Goal: Task Accomplishment & Management: Manage account settings

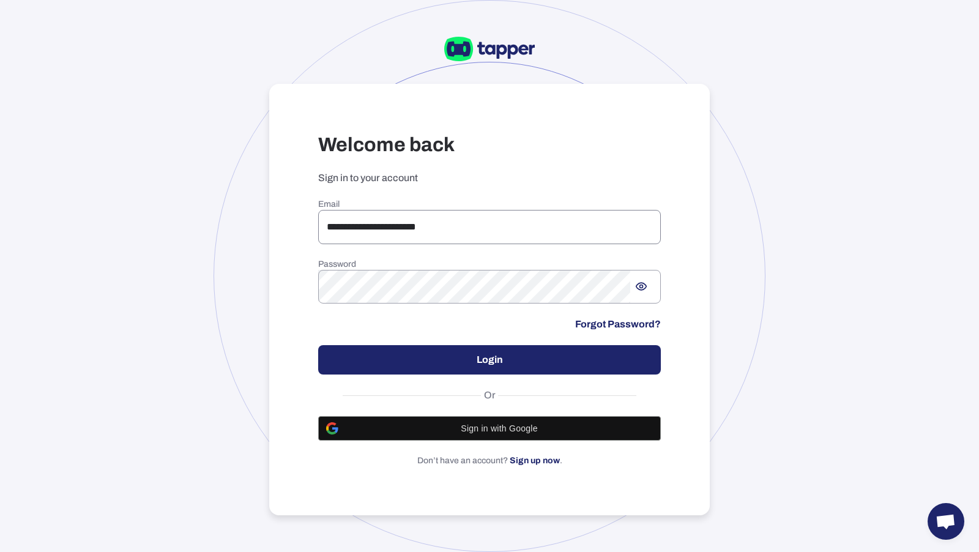
click at [412, 232] on input "**********" at bounding box center [489, 227] width 343 height 34
type input "**********"
click at [523, 365] on button "Login" at bounding box center [489, 359] width 343 height 29
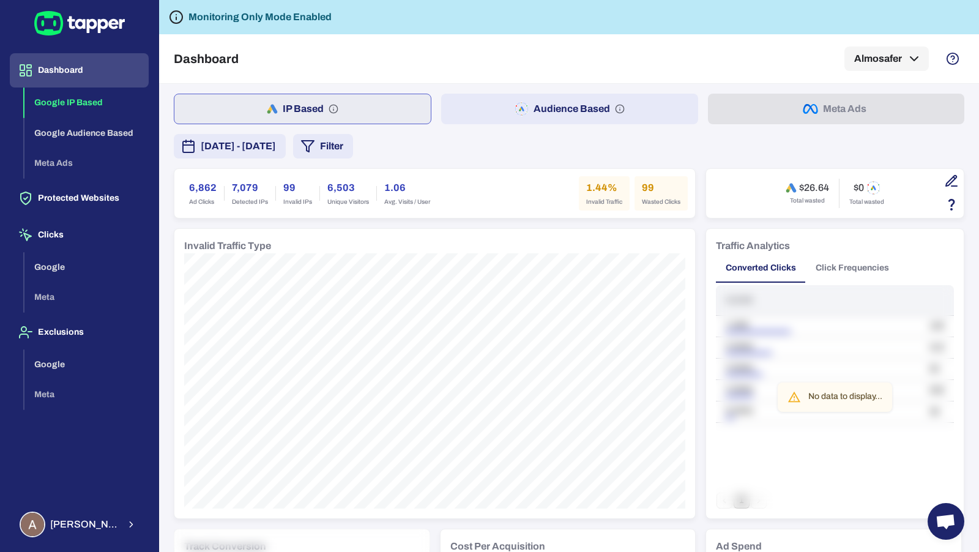
click at [600, 103] on button "Audience Based" at bounding box center [569, 109] width 256 height 31
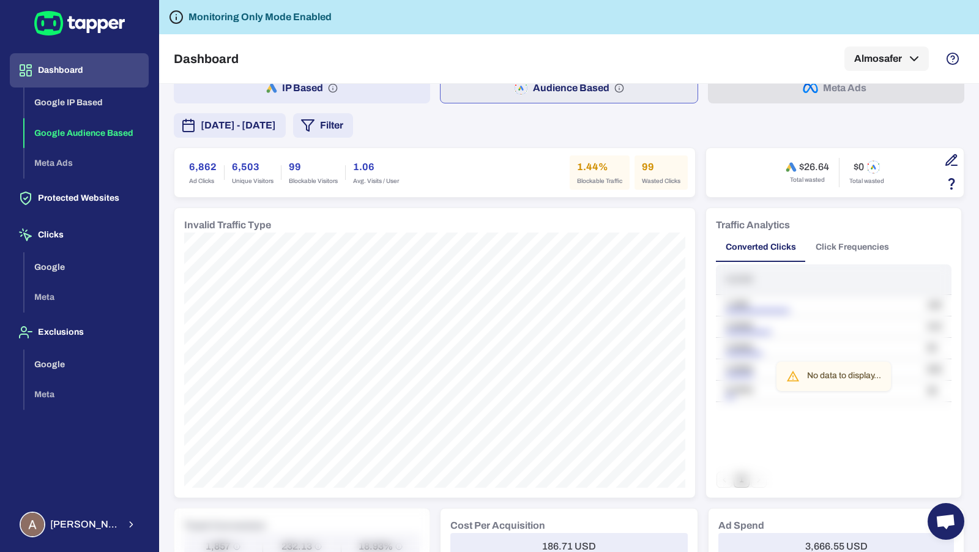
scroll to position [25, 0]
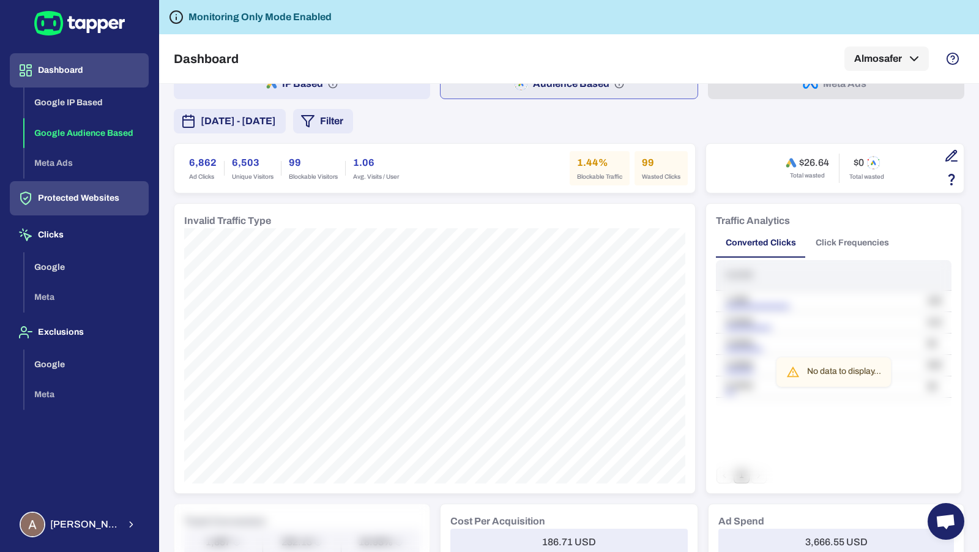
click at [95, 201] on button "Protected Websites" at bounding box center [79, 198] width 139 height 34
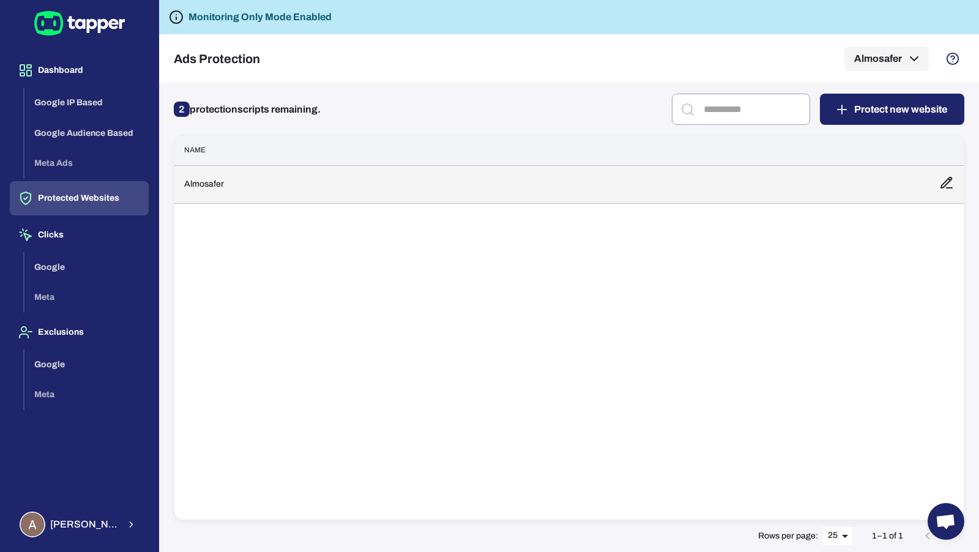
click at [310, 188] on td "Almosafer" at bounding box center [551, 184] width 755 height 38
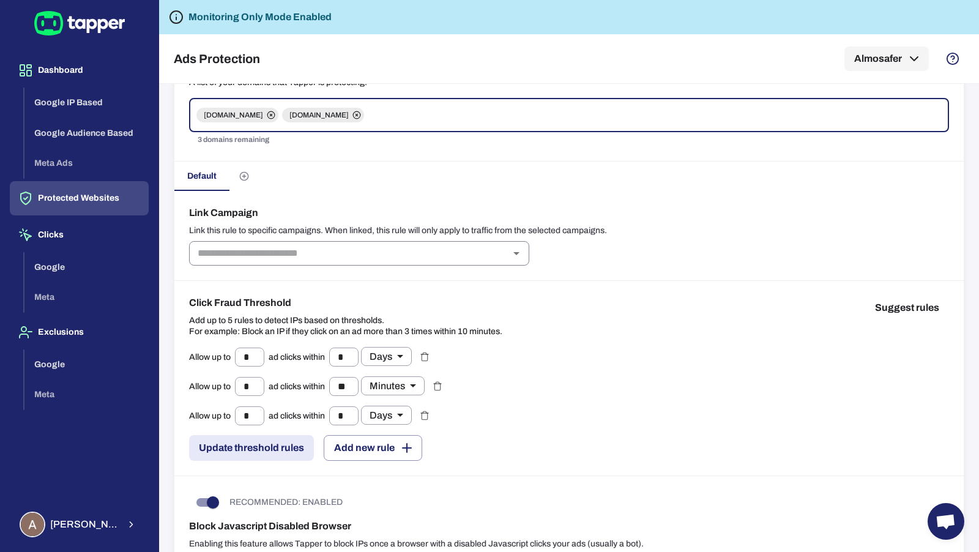
scroll to position [123, 0]
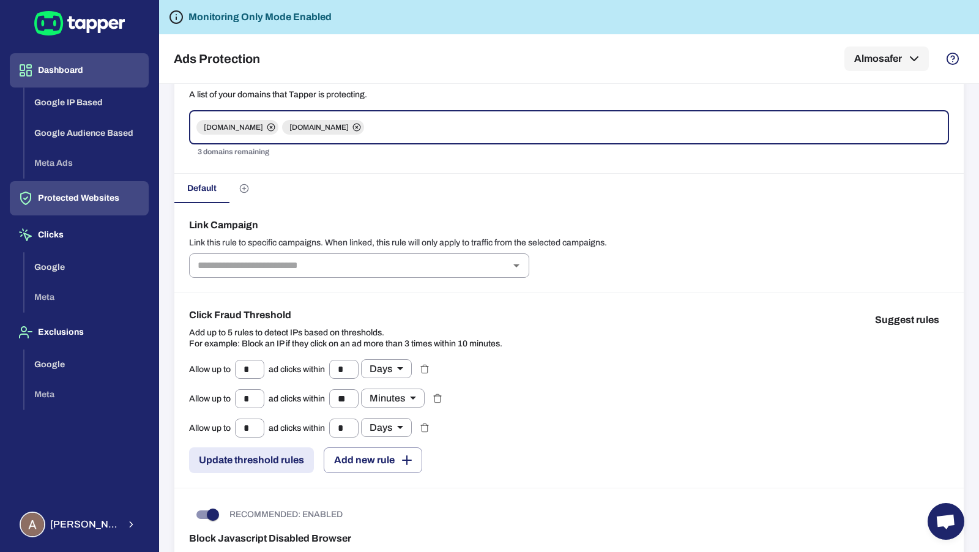
click at [96, 79] on button "Dashboard" at bounding box center [79, 70] width 139 height 34
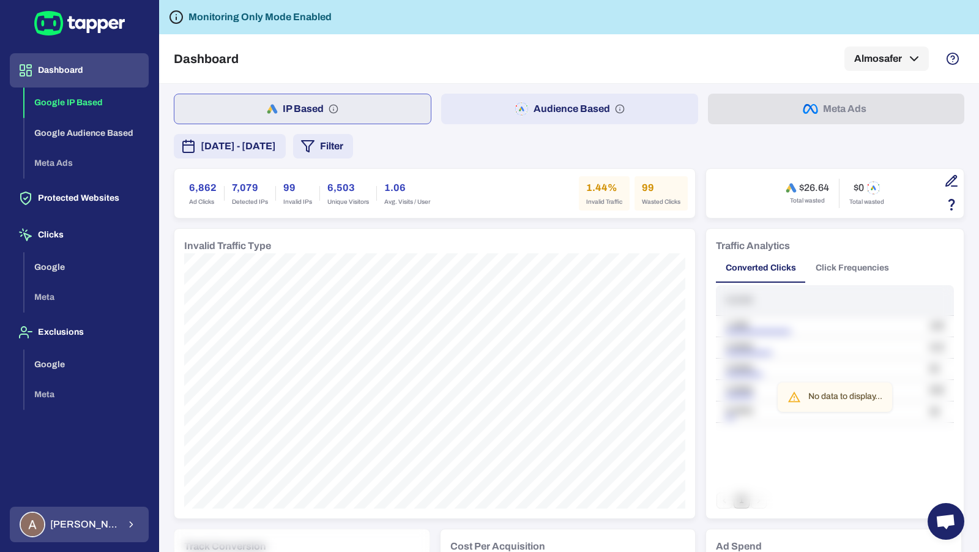
click at [106, 532] on div "Ahmed Sobih" at bounding box center [69, 525] width 99 height 26
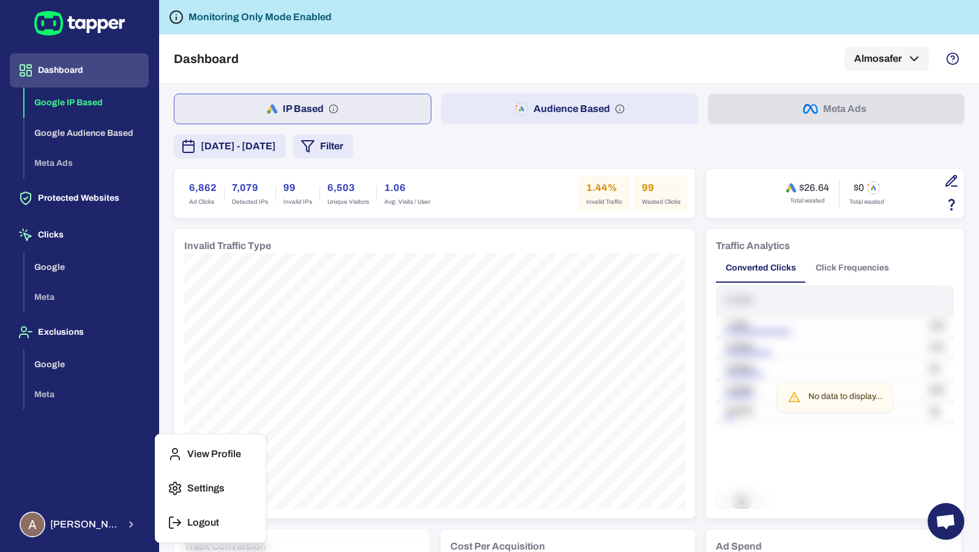
click at [185, 515] on button "Logout" at bounding box center [210, 522] width 100 height 29
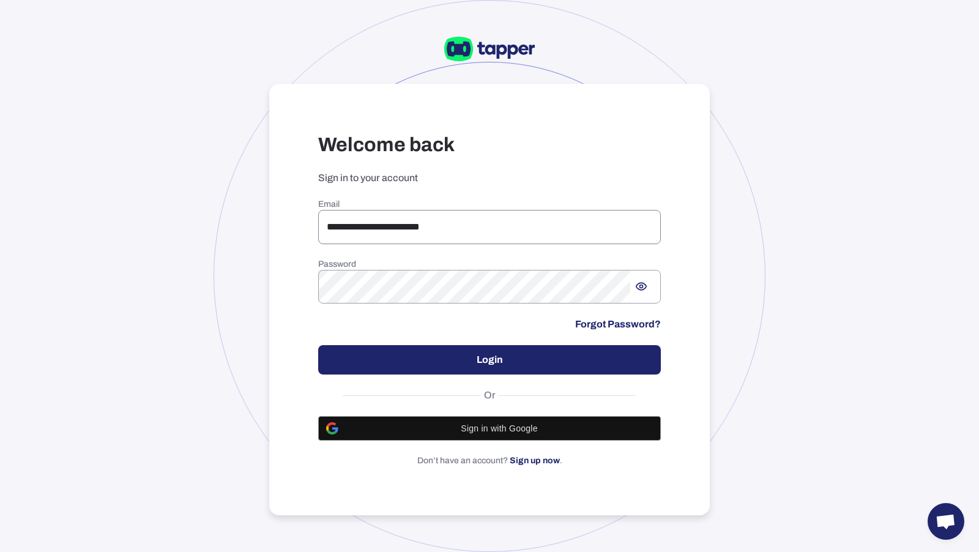
click at [409, 232] on input "**********" at bounding box center [489, 227] width 343 height 34
drag, startPoint x: 472, startPoint y: 231, endPoint x: 321, endPoint y: 230, distance: 151.8
click at [321, 230] on input "**********" at bounding box center [489, 227] width 343 height 34
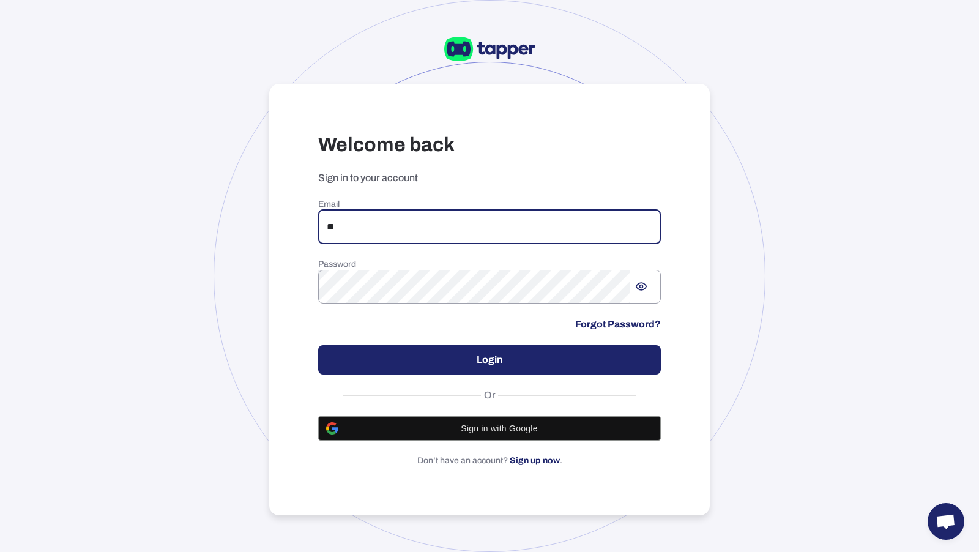
type input "*"
click at [441, 213] on input "email" at bounding box center [489, 227] width 343 height 34
click at [392, 214] on input "email" at bounding box center [489, 227] width 343 height 34
click at [411, 217] on input "email" at bounding box center [489, 227] width 343 height 34
click at [515, 220] on input "email" at bounding box center [489, 227] width 343 height 34
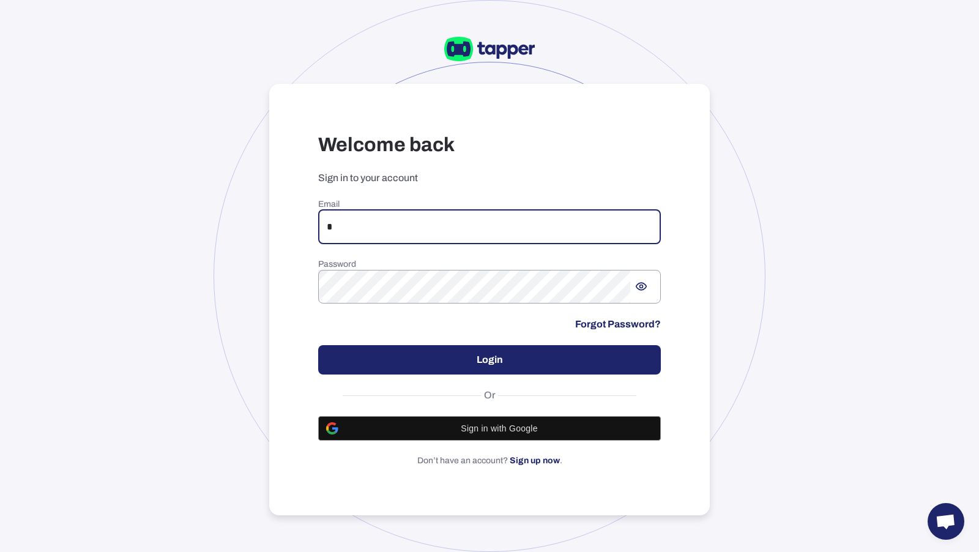
type input "**********"
click at [436, 358] on button "Login" at bounding box center [489, 359] width 343 height 29
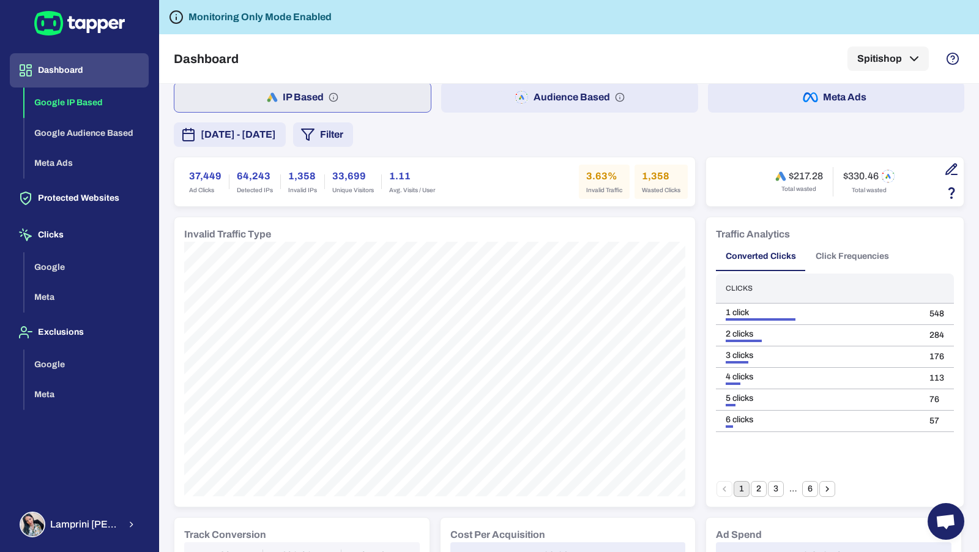
scroll to position [137, 0]
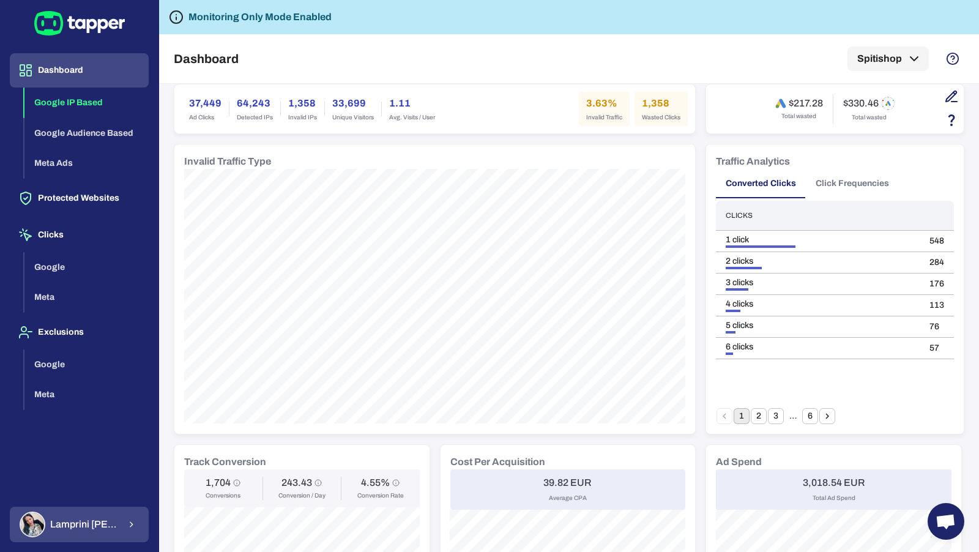
click at [74, 534] on div "Lamprini Reppa" at bounding box center [70, 525] width 100 height 26
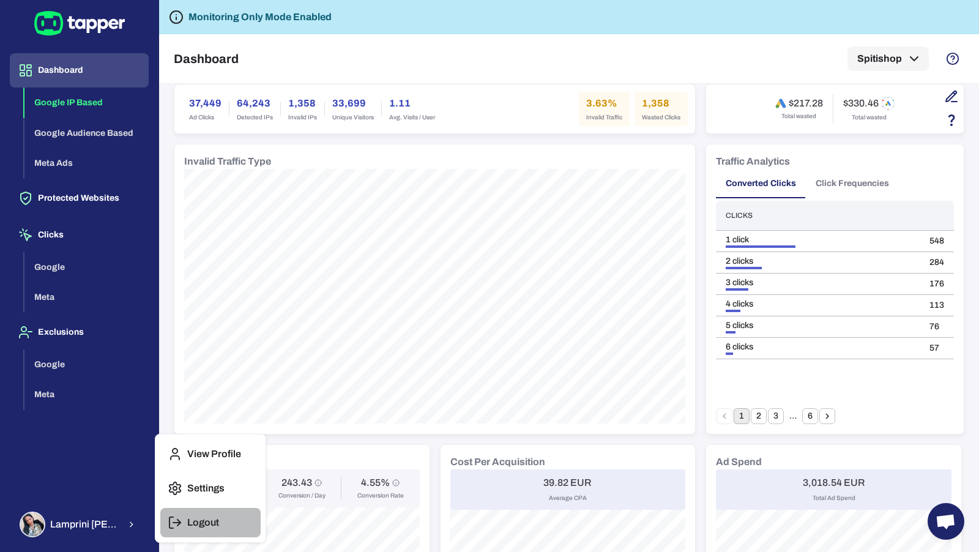
click at [199, 523] on p "Logout" at bounding box center [203, 522] width 32 height 12
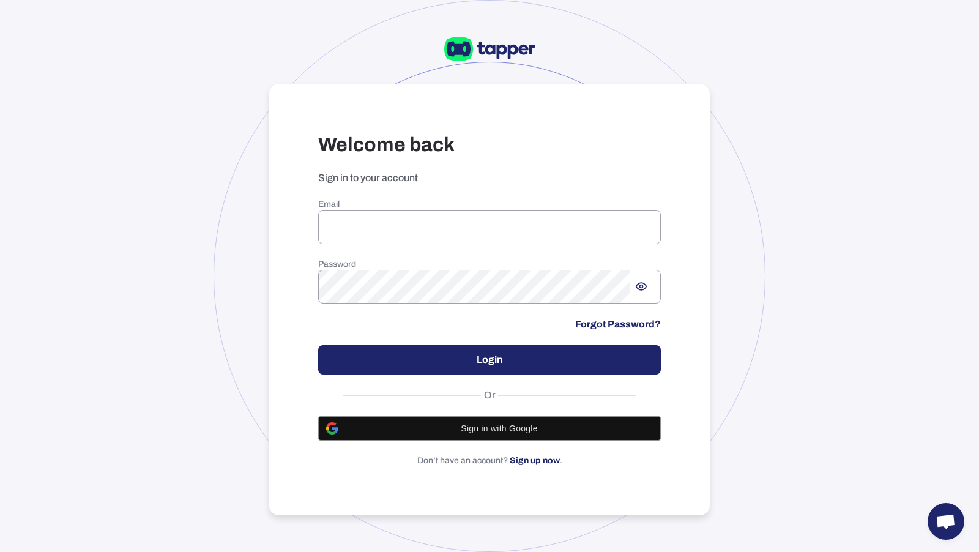
type input "**********"
click at [495, 356] on button "Login" at bounding box center [489, 359] width 343 height 29
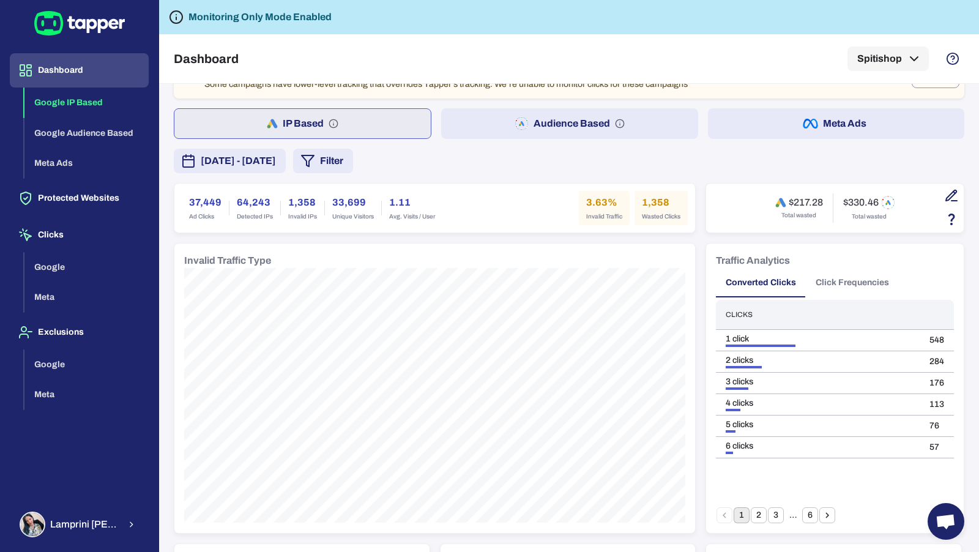
scroll to position [71, 0]
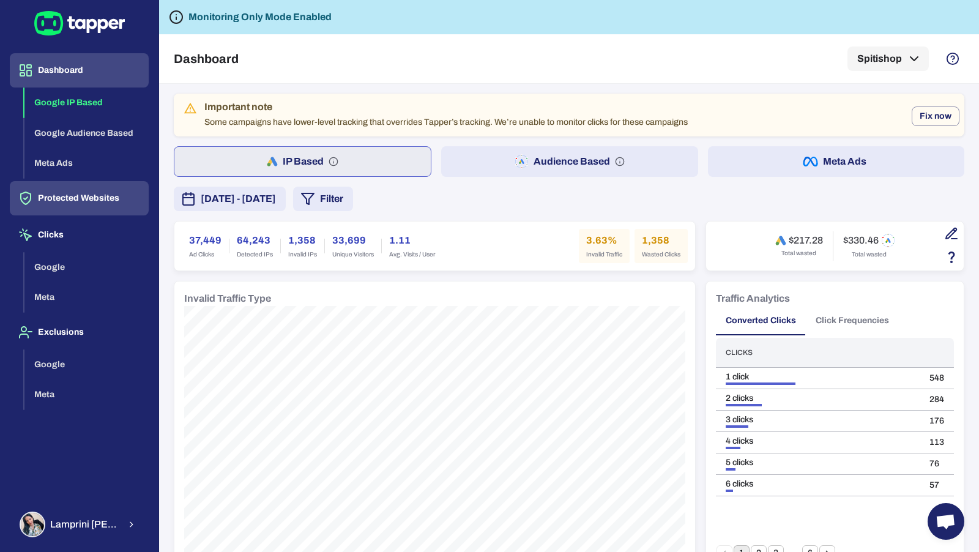
click at [106, 193] on button "Protected Websites" at bounding box center [79, 198] width 139 height 34
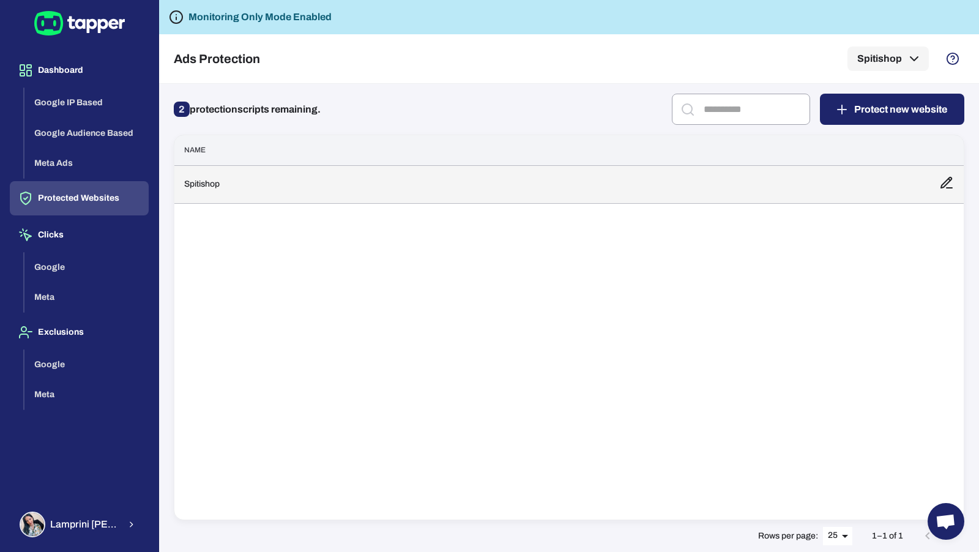
click at [475, 189] on td "Spitishop" at bounding box center [551, 184] width 755 height 38
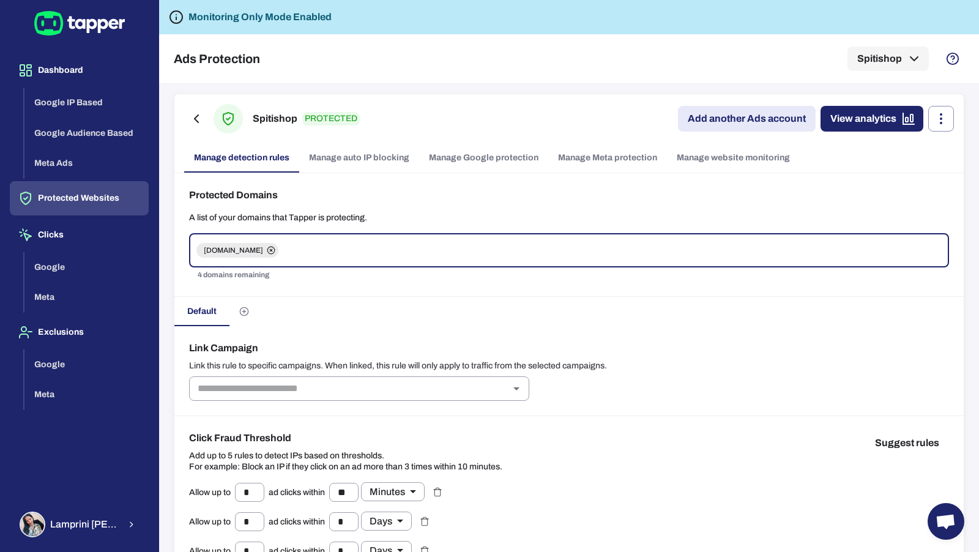
click at [575, 161] on link "Manage Meta protection" at bounding box center [607, 157] width 119 height 29
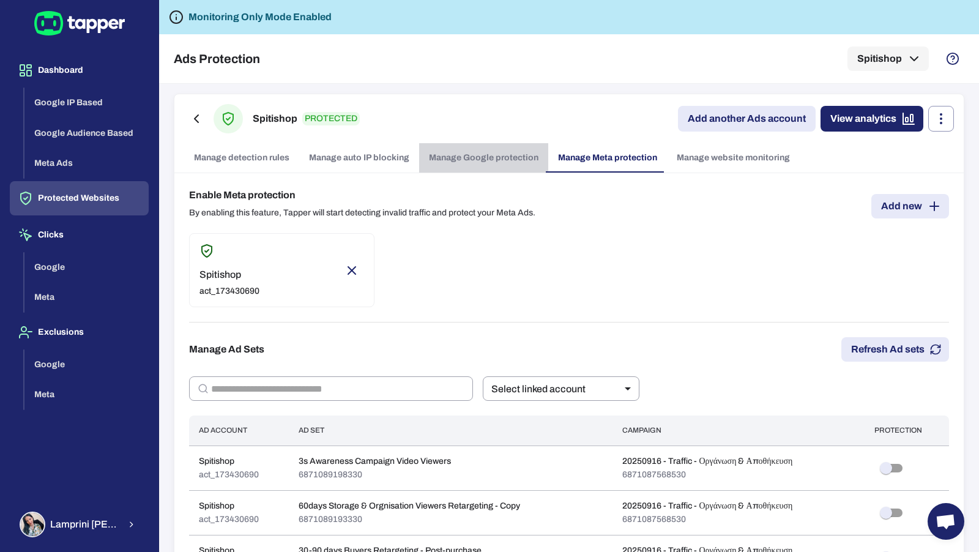
click at [509, 160] on link "Manage Google protection" at bounding box center [483, 157] width 129 height 29
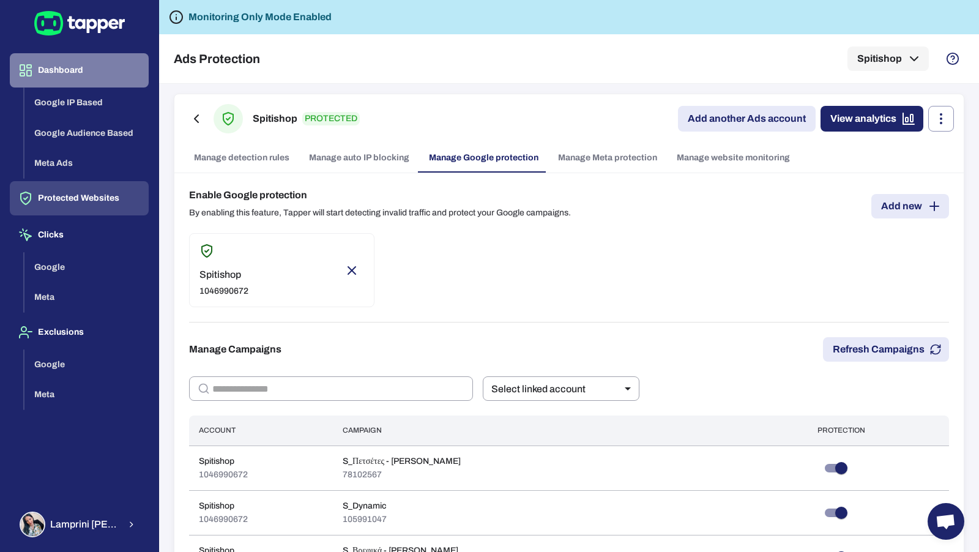
click at [98, 73] on button "Dashboard" at bounding box center [79, 70] width 139 height 34
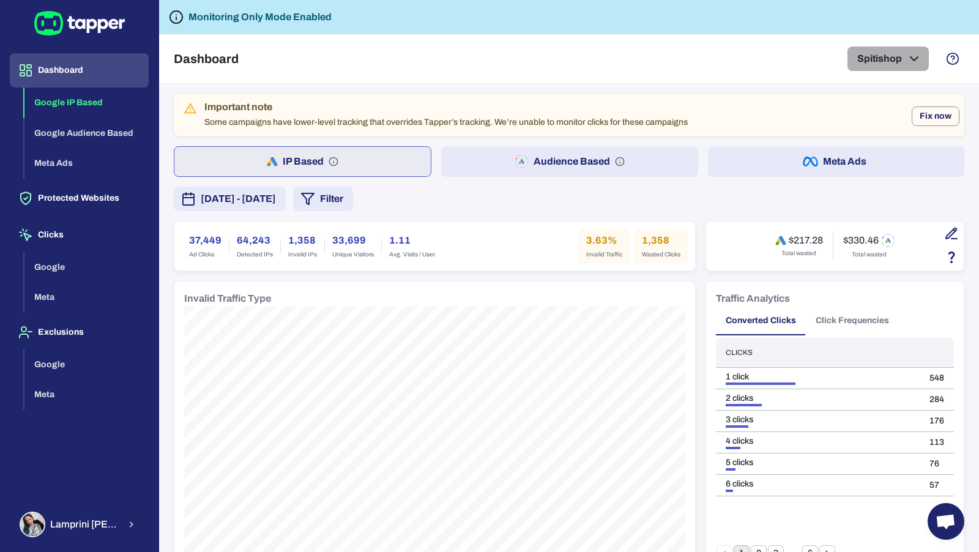
click at [868, 56] on button "Spitishop" at bounding box center [888, 59] width 81 height 24
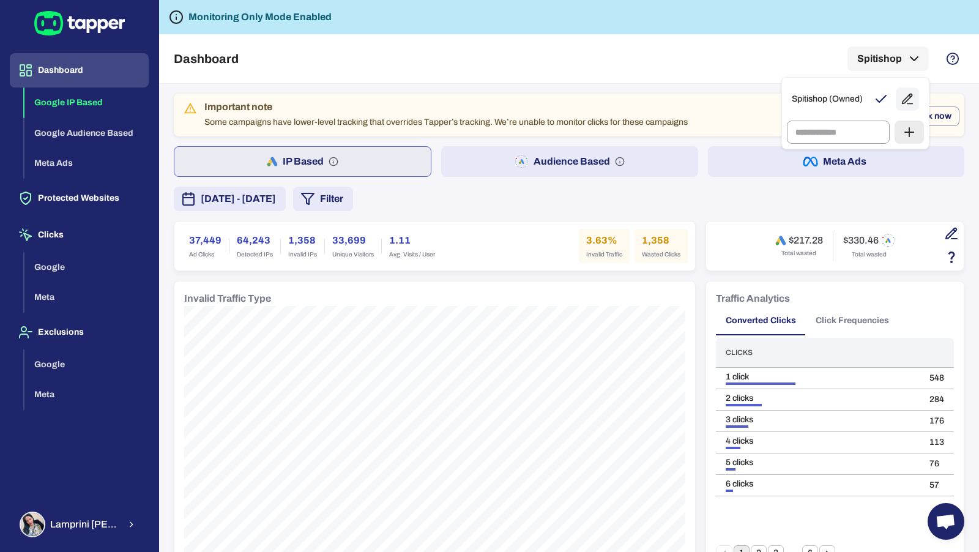
click at [643, 66] on div at bounding box center [489, 276] width 979 height 552
click at [542, 159] on button "Audience Based" at bounding box center [569, 161] width 256 height 31
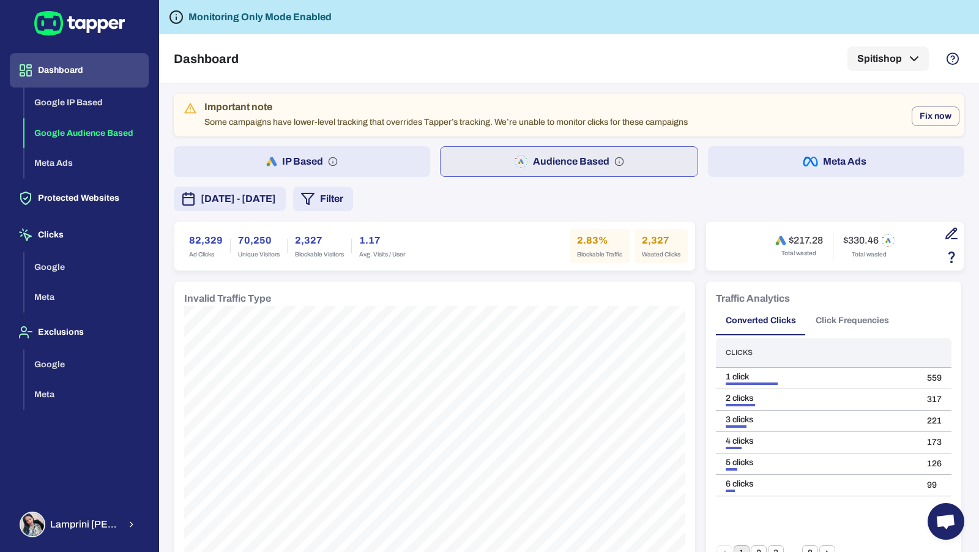
click at [338, 157] on button "IP Based" at bounding box center [302, 161] width 256 height 31
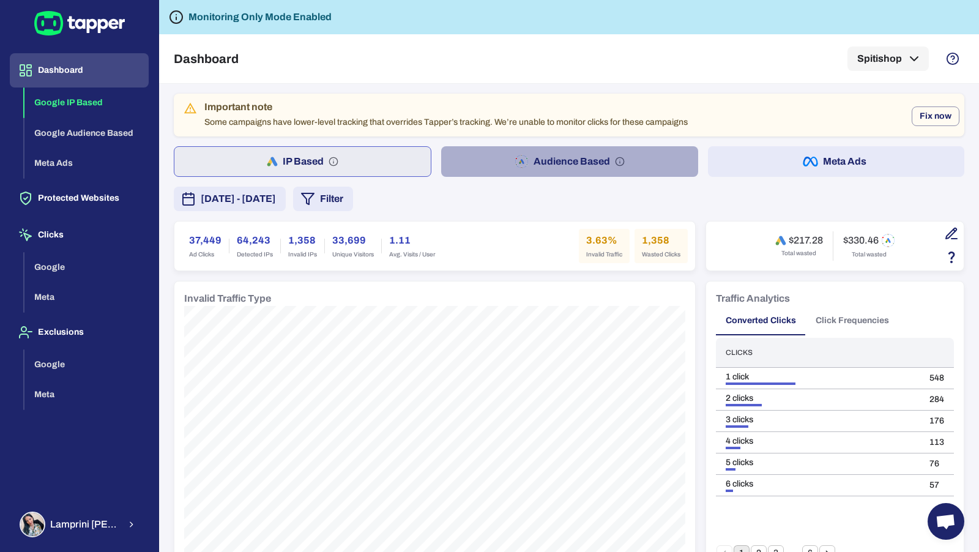
click at [497, 157] on button "Audience Based" at bounding box center [569, 161] width 256 height 31
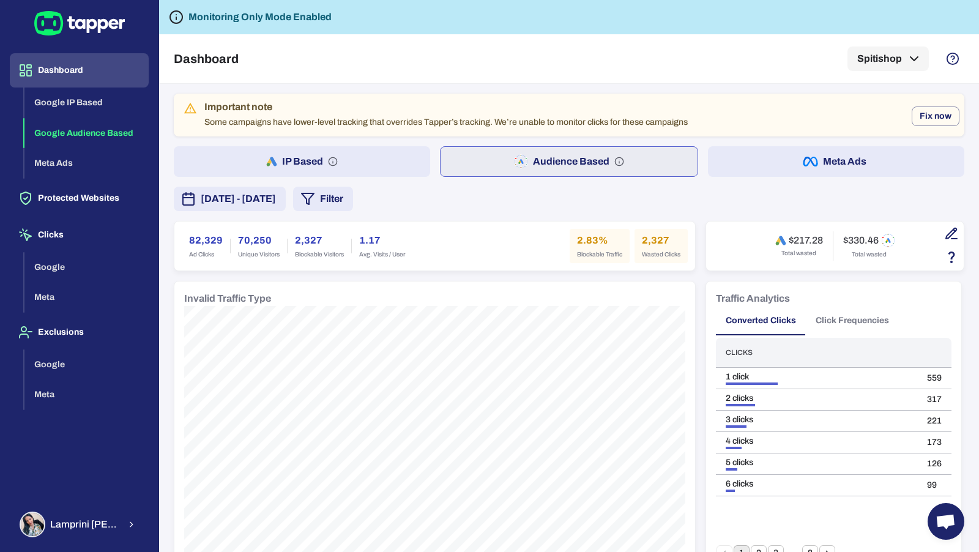
click at [715, 157] on button "Meta Ads" at bounding box center [836, 161] width 256 height 31
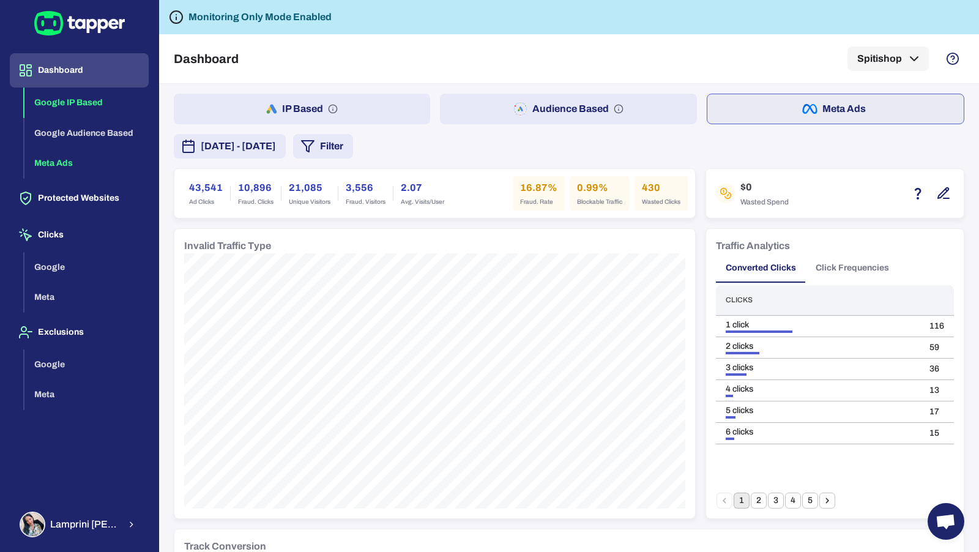
click at [84, 101] on button "Google IP Based" at bounding box center [86, 103] width 124 height 31
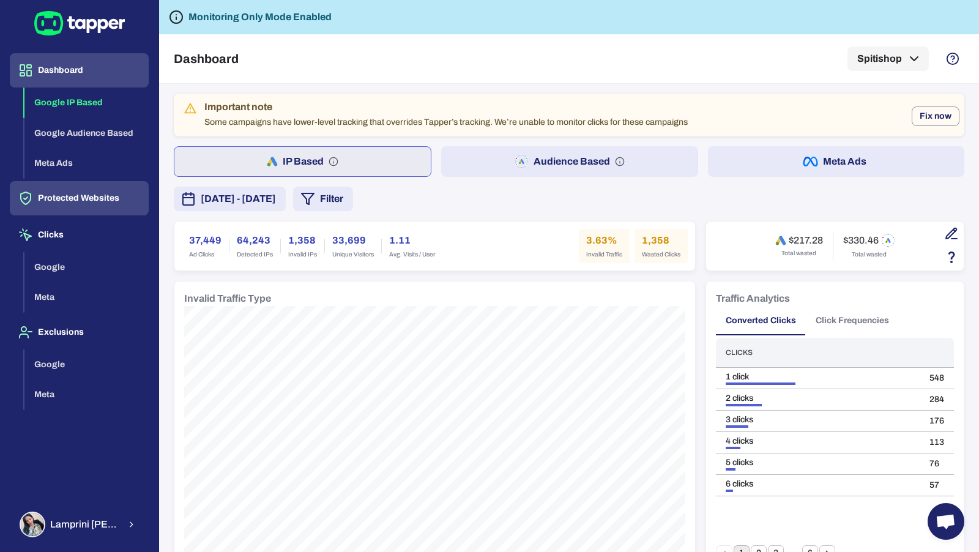
click at [82, 202] on button "Protected Websites" at bounding box center [79, 198] width 139 height 34
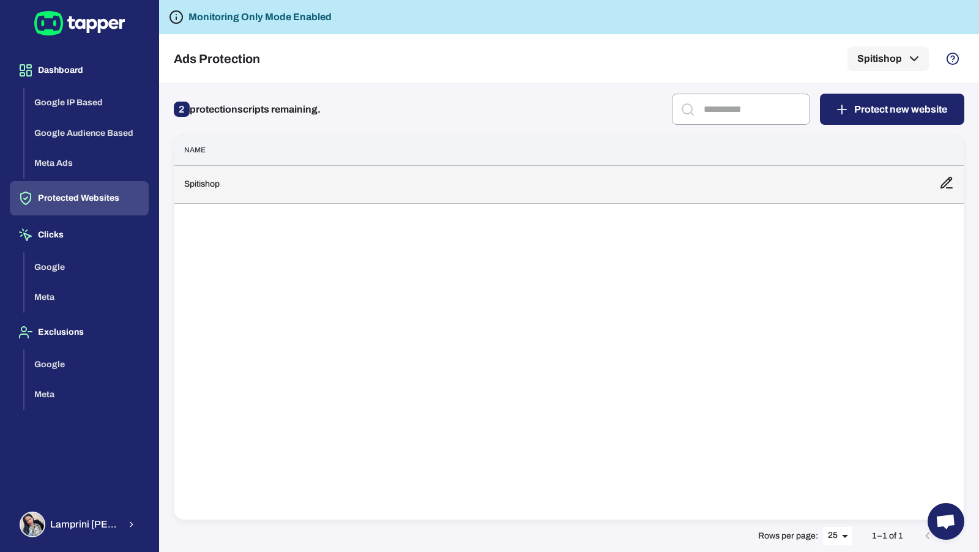
click at [289, 194] on td "Spitishop" at bounding box center [551, 184] width 755 height 38
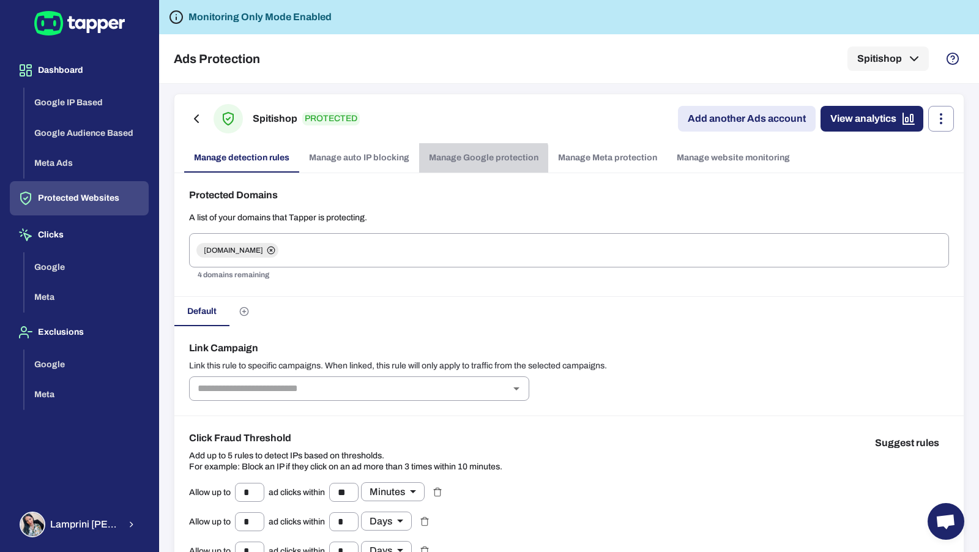
click at [464, 165] on link "Manage Google protection" at bounding box center [483, 157] width 129 height 29
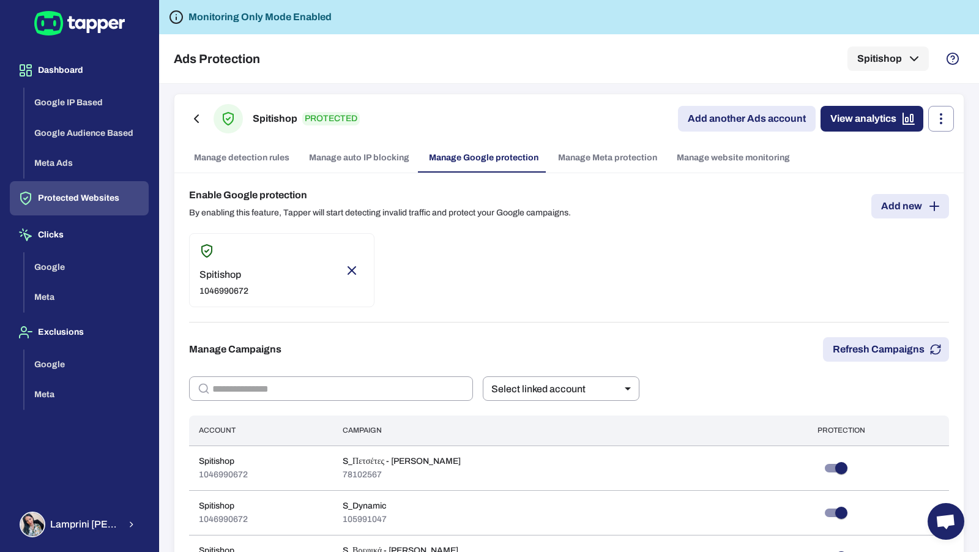
click at [892, 206] on link "Add new" at bounding box center [910, 206] width 78 height 24
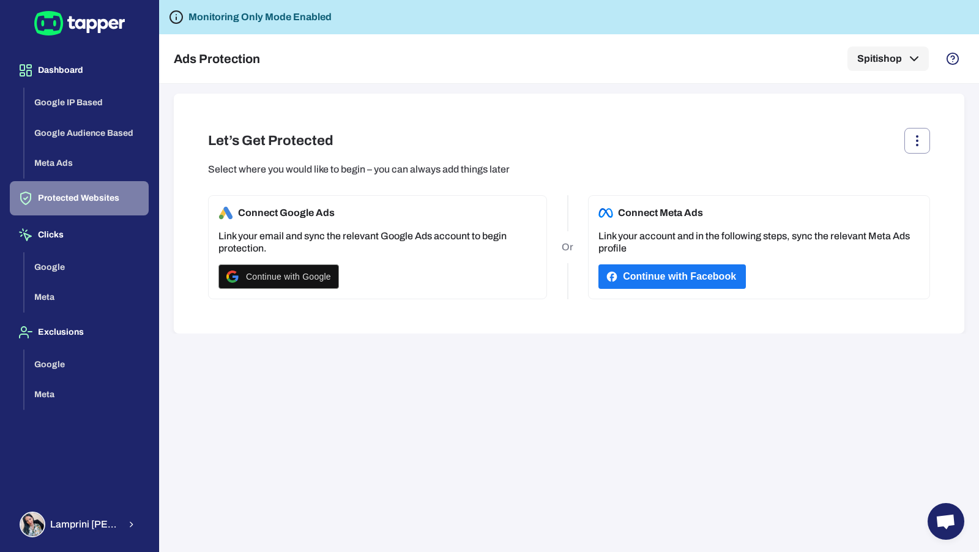
click at [112, 199] on button "Protected Websites" at bounding box center [79, 198] width 139 height 34
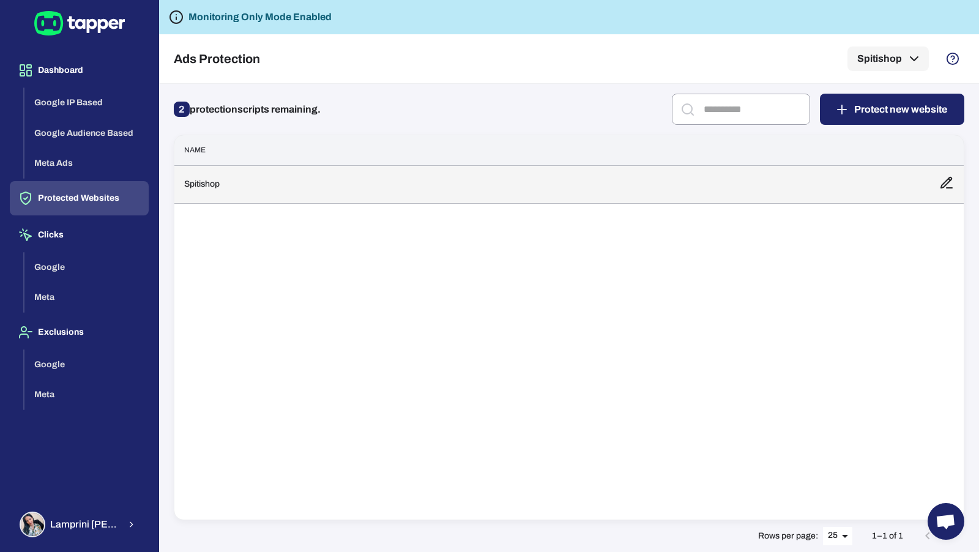
click at [506, 188] on td "Spitishop" at bounding box center [551, 184] width 755 height 38
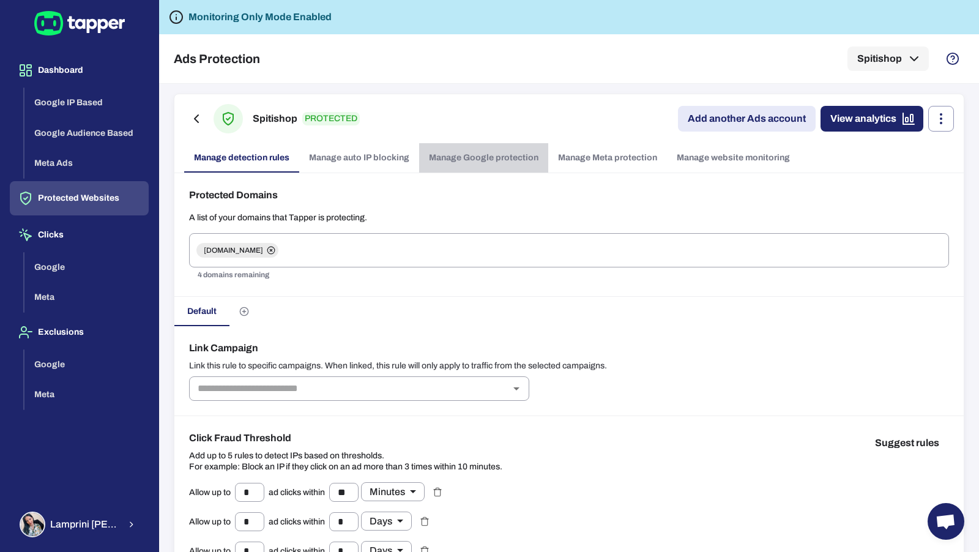
click at [508, 163] on link "Manage Google protection" at bounding box center [483, 157] width 129 height 29
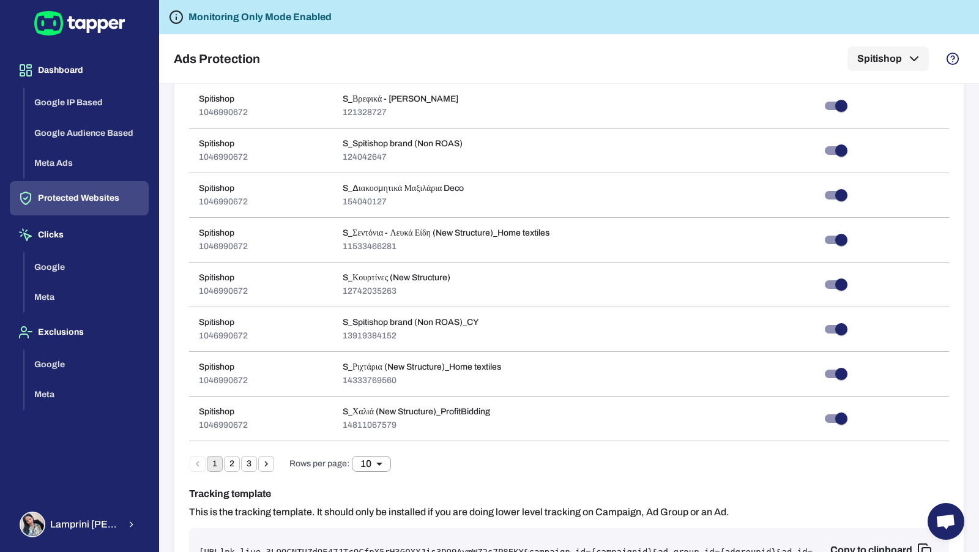
scroll to position [688, 0]
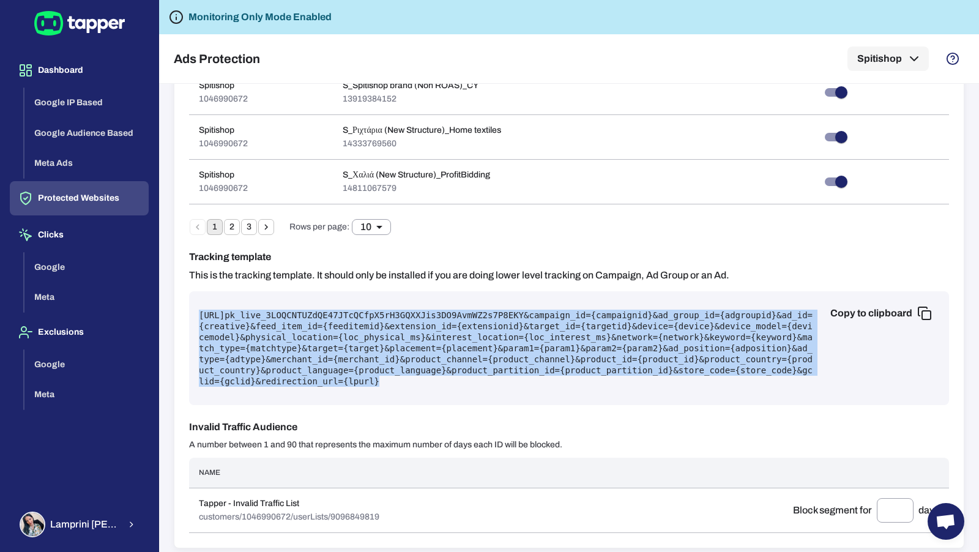
drag, startPoint x: 606, startPoint y: 374, endPoint x: 199, endPoint y: 307, distance: 412.5
click at [199, 310] on pre "https://protect.tapper.ai/google-ads/click?pk= pk_live_3LOQCNTUZdQE47JTcQCfpX5r…" at bounding box center [569, 348] width 740 height 77
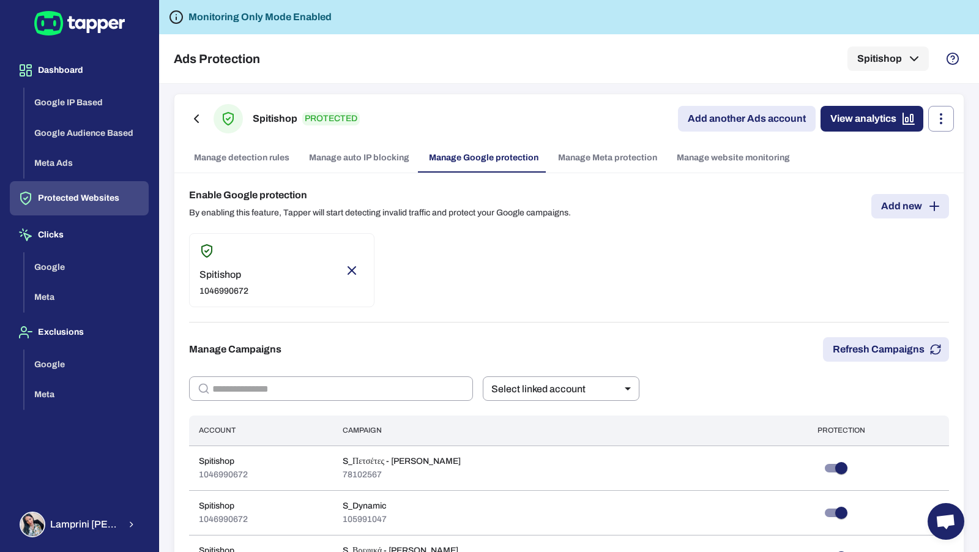
click at [718, 157] on link "Manage website monitoring" at bounding box center [733, 157] width 133 height 29
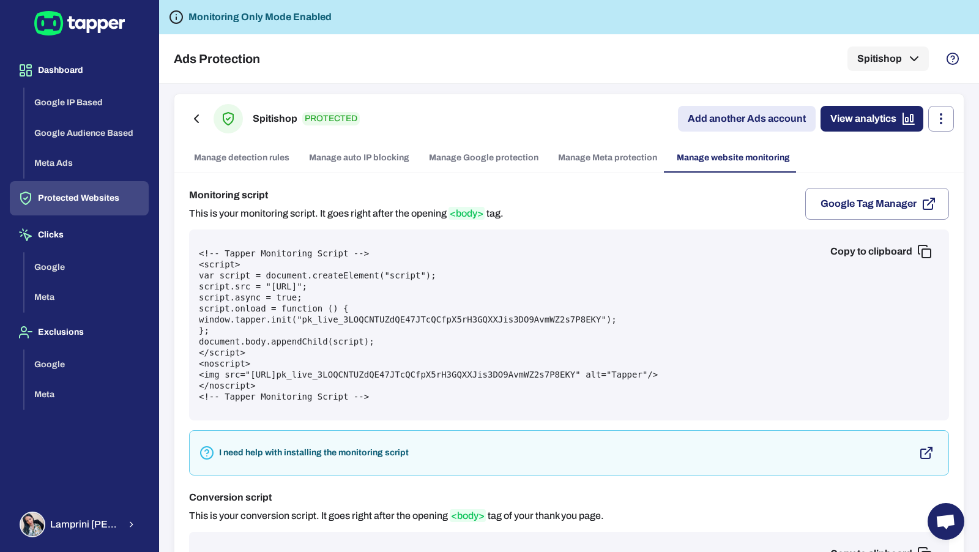
click at [836, 248] on button "Copy to clipboard" at bounding box center [880, 251] width 119 height 24
click at [75, 69] on button "Dashboard" at bounding box center [79, 70] width 139 height 34
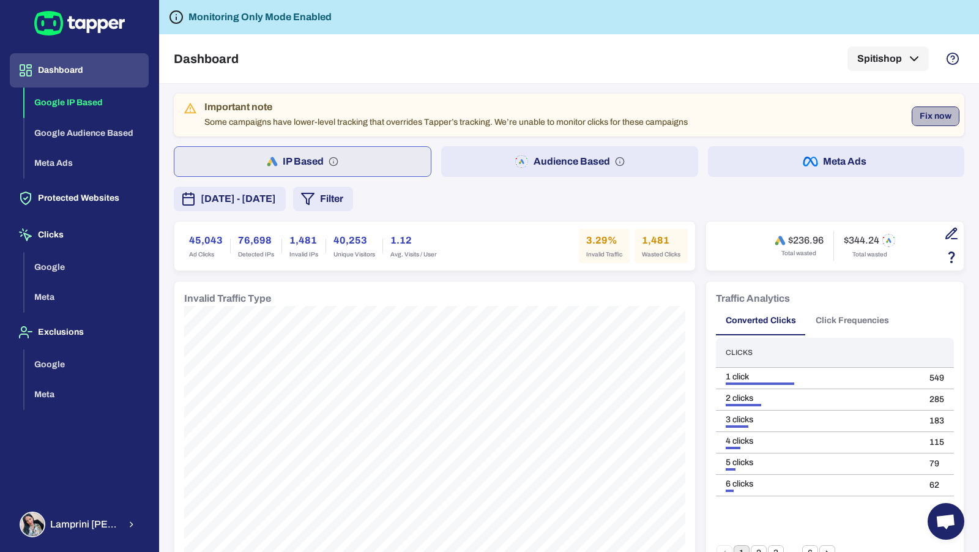
click at [933, 113] on button "Fix now" at bounding box center [936, 116] width 48 height 20
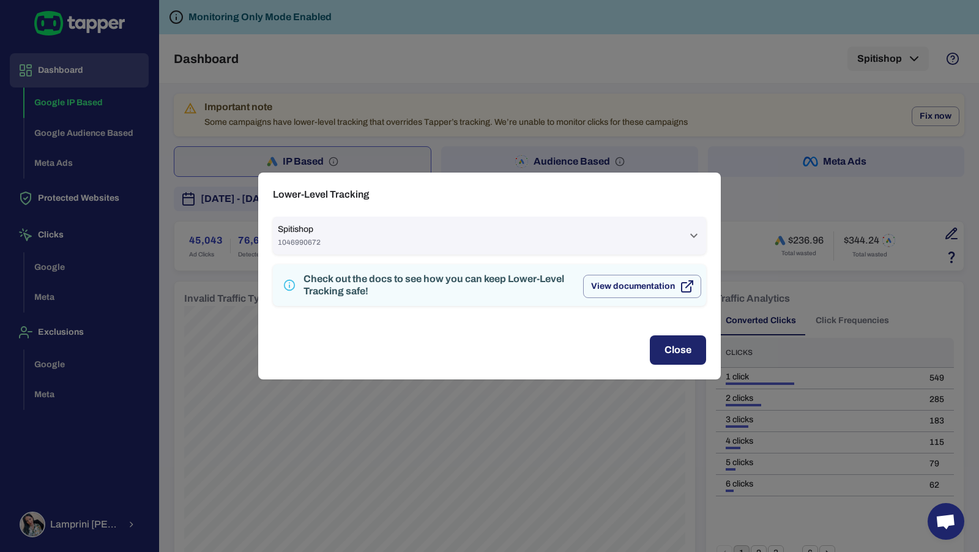
click at [567, 236] on div "Spitishop 1046990672" at bounding box center [482, 235] width 409 height 23
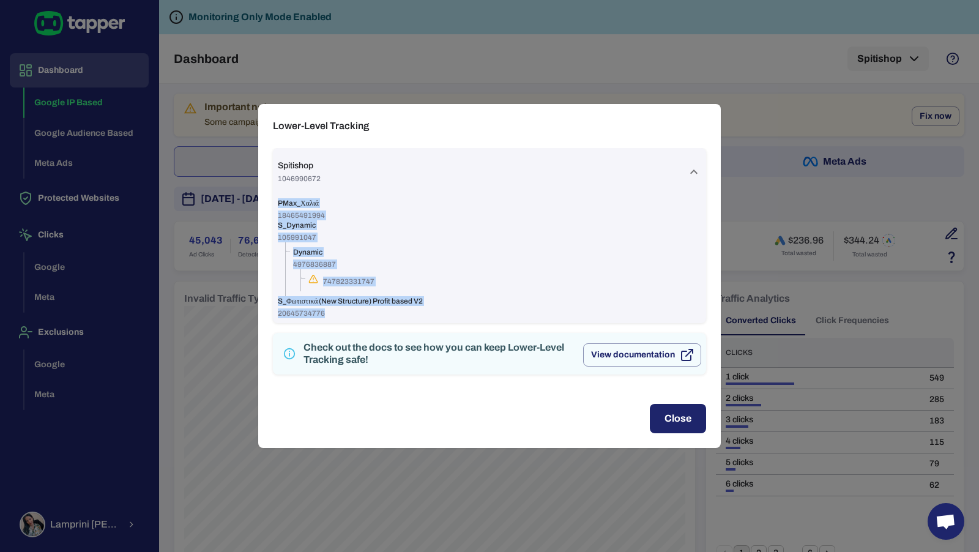
drag, startPoint x: 333, startPoint y: 312, endPoint x: 272, endPoint y: 203, distance: 124.6
click at [273, 203] on div "PMax_Χαλιά 18465491994 S_Dynamic 105991047 Dynamic 4976836887 747823331747 S_Φω…" at bounding box center [489, 259] width 433 height 127
click at [752, 223] on div "Lower-Level Tracking Spitishop 1046990672 PMax_Χαλιά 18465491994 S_Dynamic 1059…" at bounding box center [489, 276] width 979 height 552
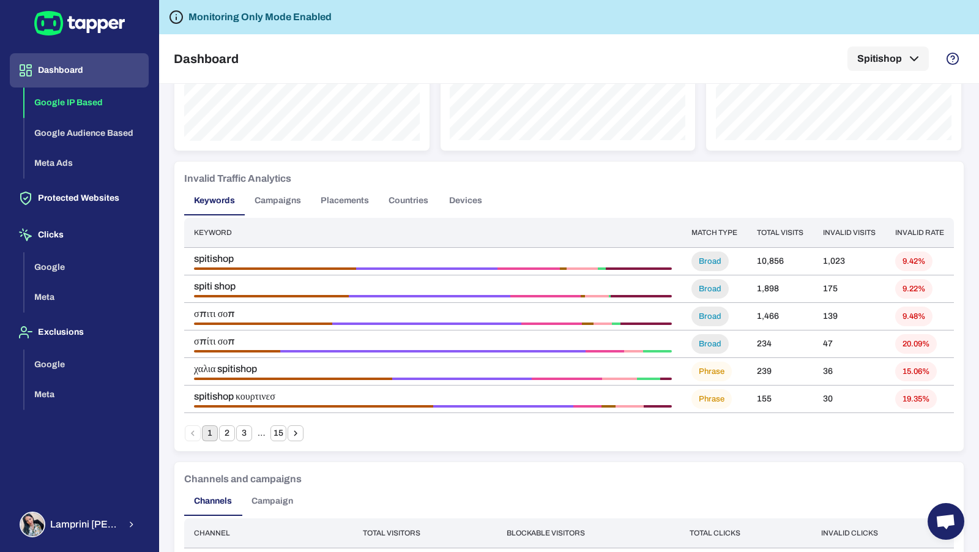
scroll to position [739, 0]
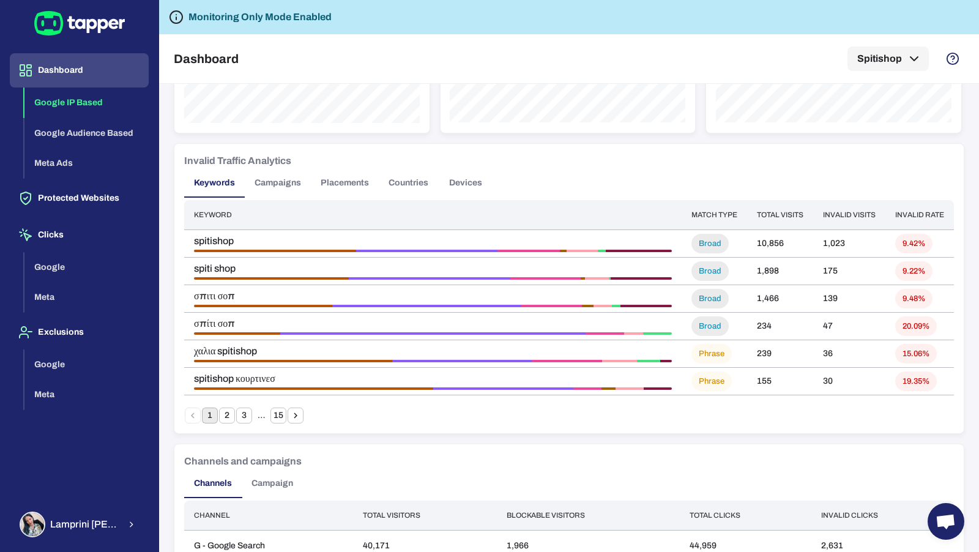
click at [281, 174] on button "Campaigns" at bounding box center [278, 182] width 66 height 29
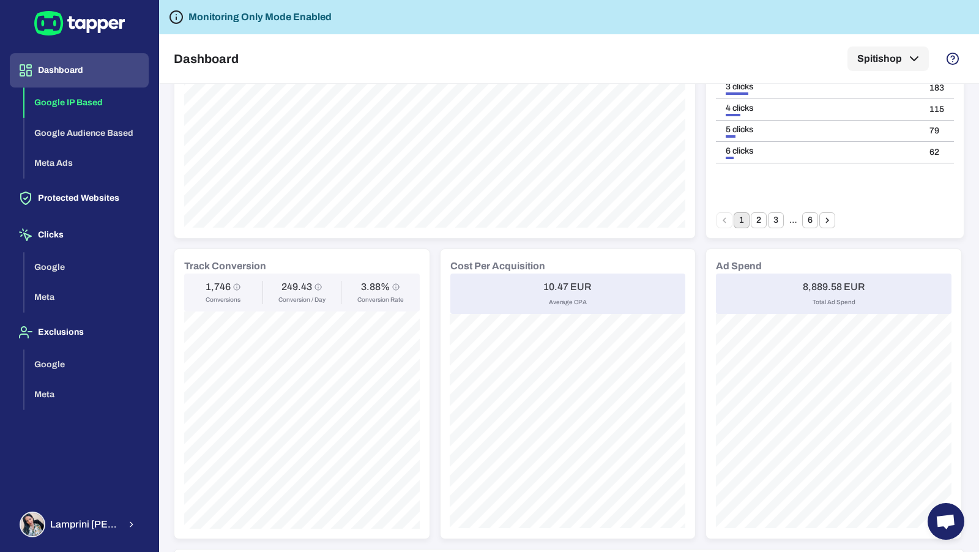
scroll to position [0, 0]
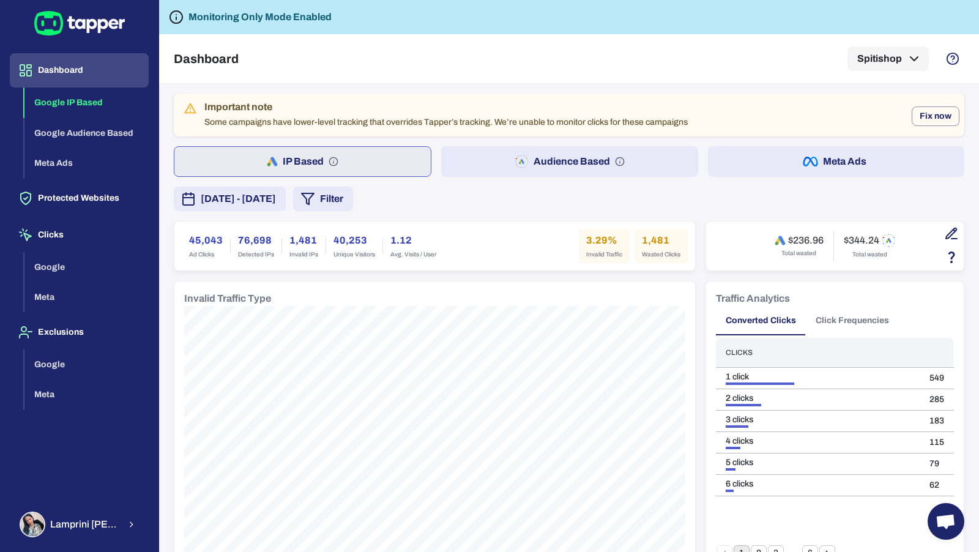
click at [502, 166] on button "Audience Based" at bounding box center [569, 161] width 256 height 31
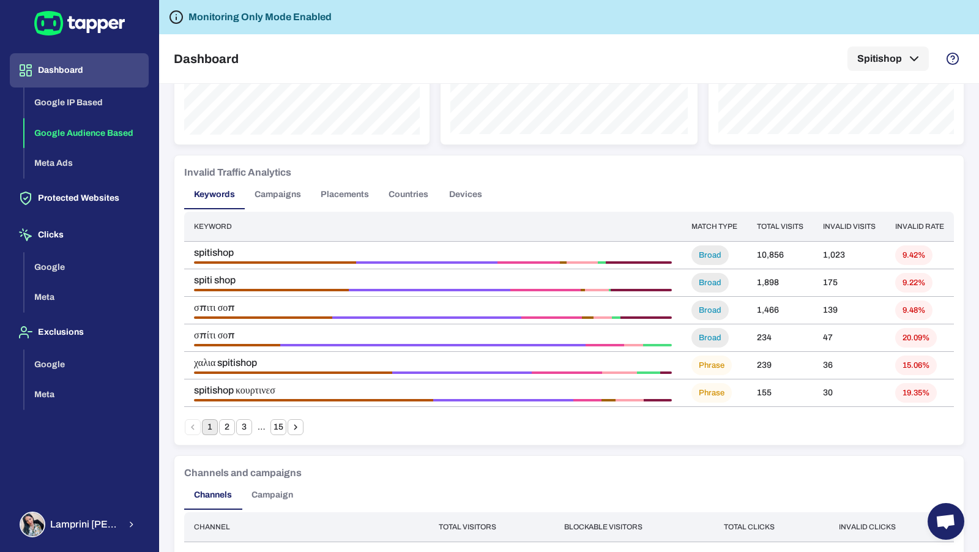
scroll to position [907, 0]
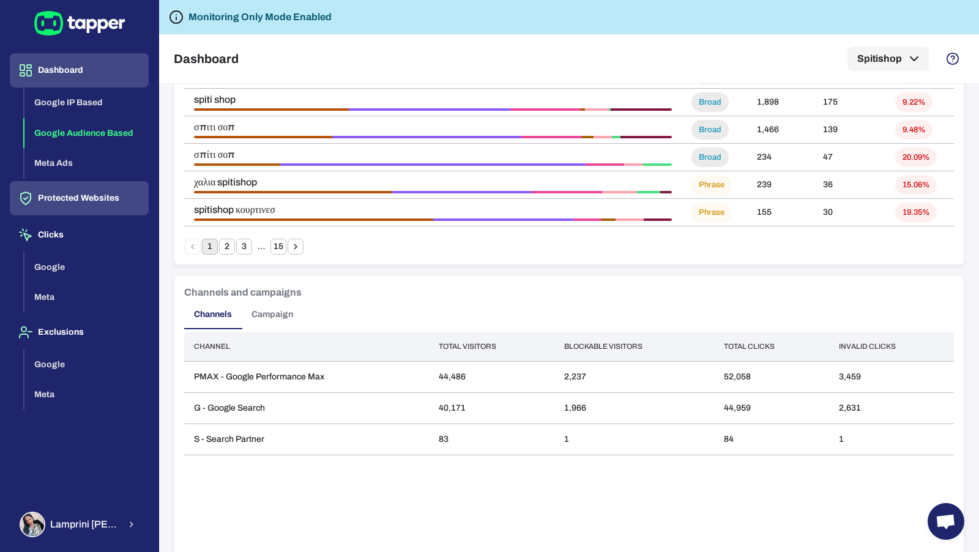
click at [94, 196] on button "Protected Websites" at bounding box center [79, 198] width 139 height 34
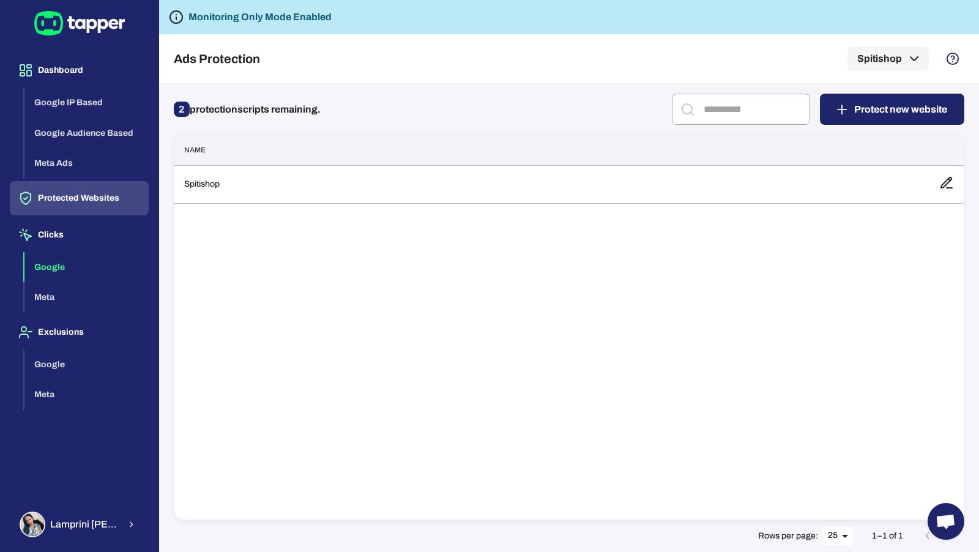
click at [81, 266] on button "Google" at bounding box center [86, 267] width 124 height 31
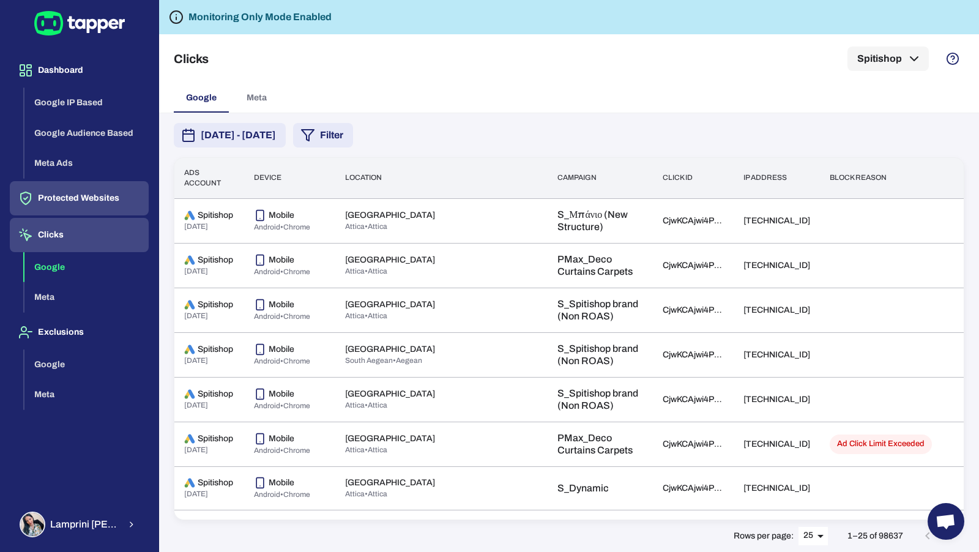
click at [86, 195] on button "Protected Websites" at bounding box center [79, 198] width 139 height 34
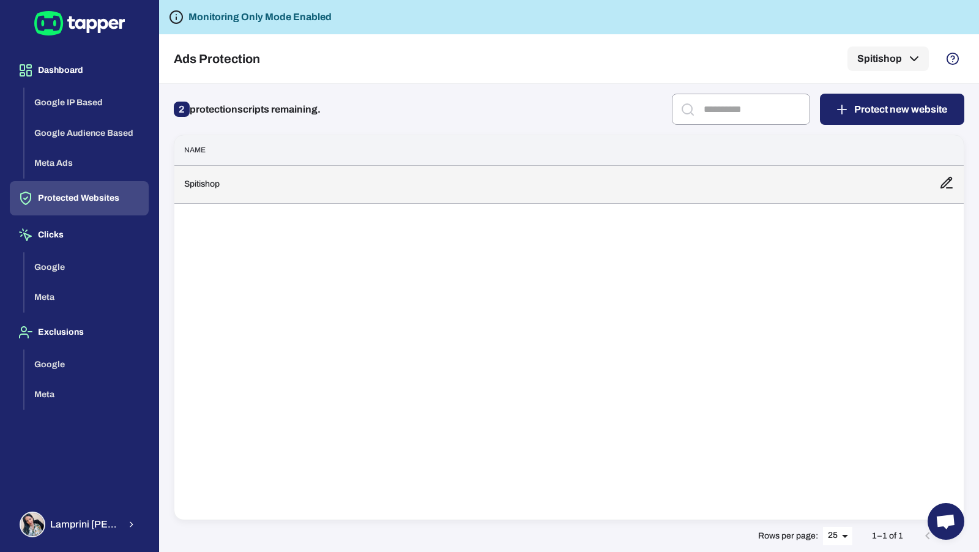
click at [230, 176] on td "Spitishop" at bounding box center [551, 184] width 755 height 38
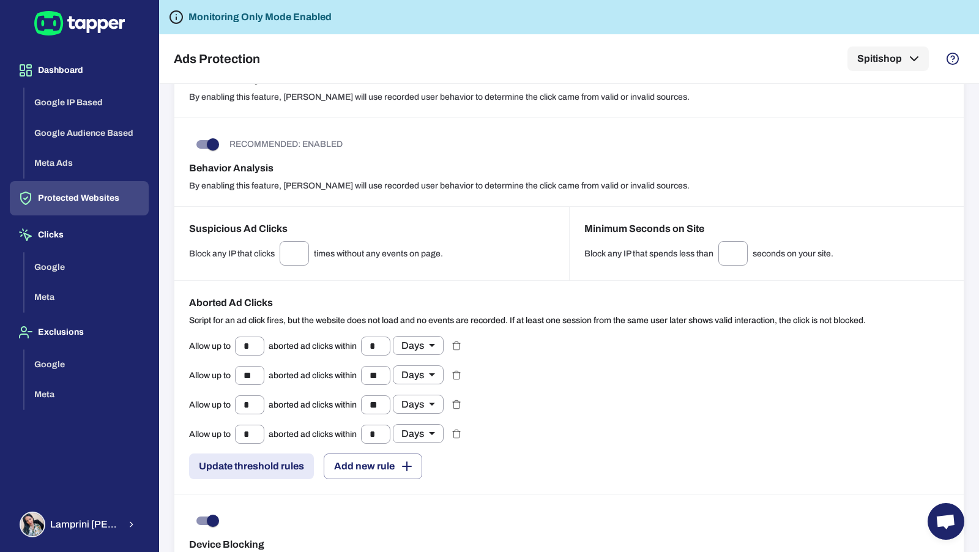
scroll to position [1034, 0]
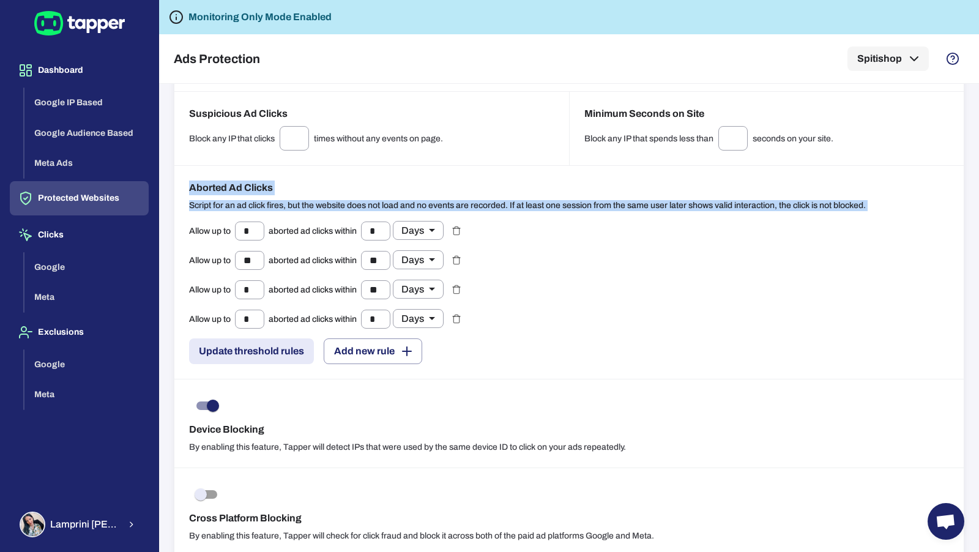
drag, startPoint x: 189, startPoint y: 177, endPoint x: 328, endPoint y: 212, distance: 143.2
click at [328, 212] on div "Aborted Ad Clicks Script for an ad click fires, but the website does not load a…" at bounding box center [568, 273] width 789 height 214
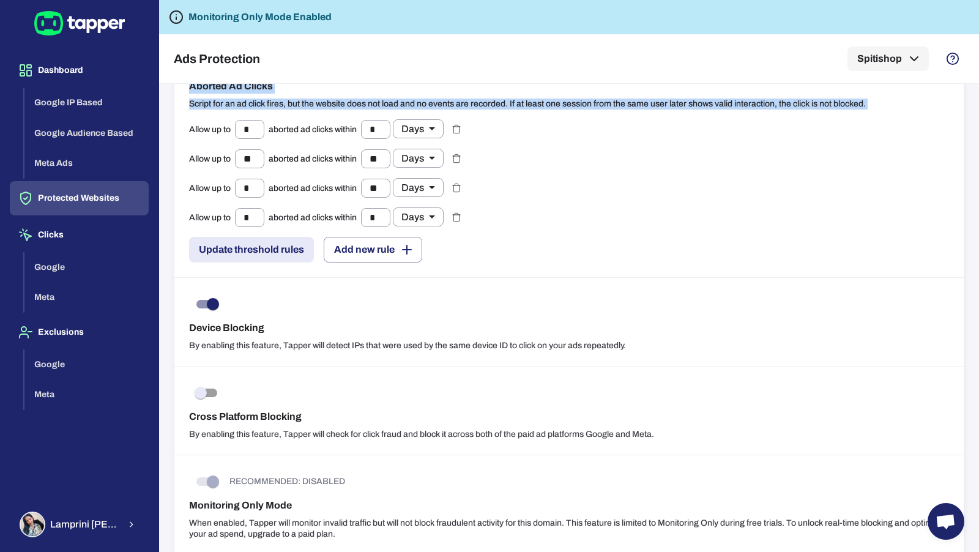
scroll to position [1139, 0]
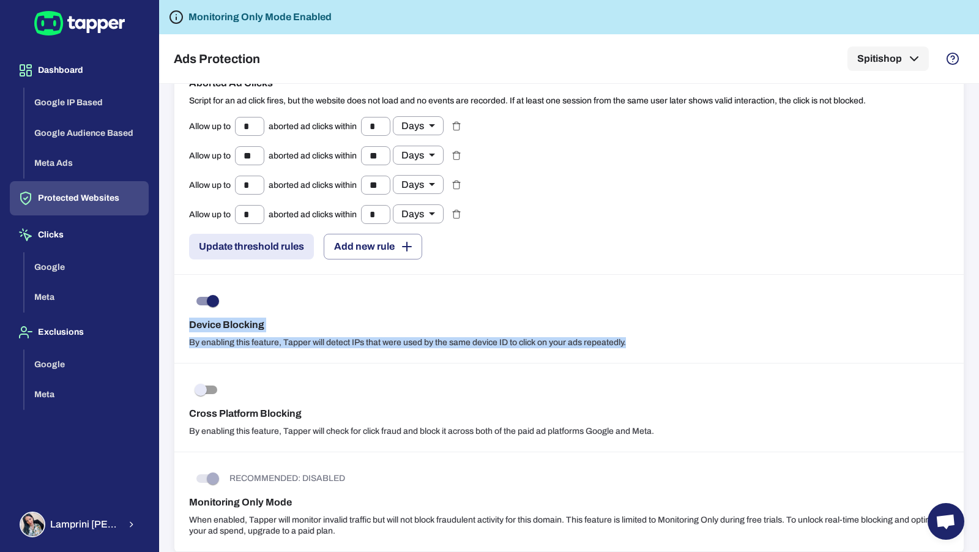
drag, startPoint x: 186, startPoint y: 313, endPoint x: 279, endPoint y: 341, distance: 97.2
click at [279, 341] on div "Device Blocking By enabling this feature, Tapper will detect IPs that were used…" at bounding box center [568, 319] width 789 height 89
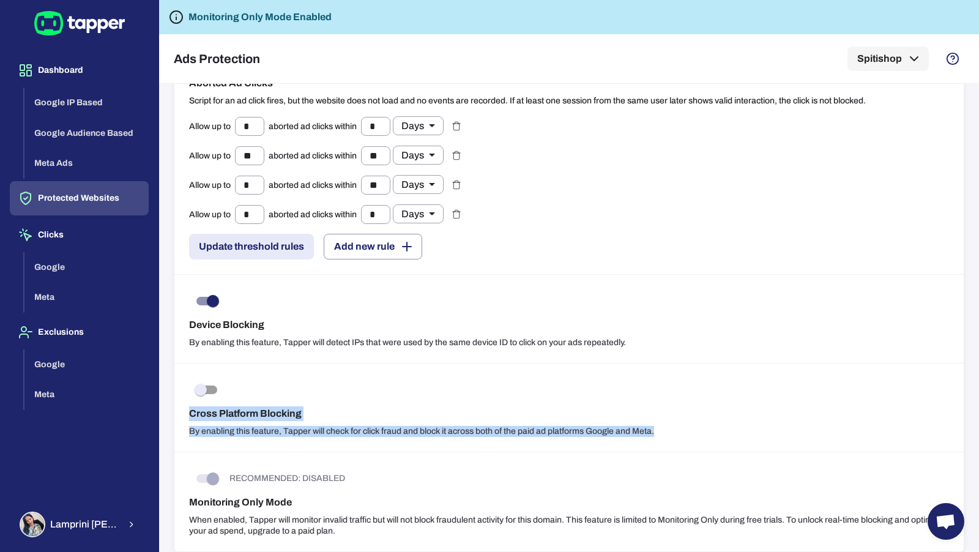
drag, startPoint x: 184, startPoint y: 407, endPoint x: 354, endPoint y: 436, distance: 172.6
click at [354, 436] on div "Cross Platform Blocking By enabling this feature, Tapper will check for click f…" at bounding box center [568, 407] width 789 height 89
click at [73, 195] on button "Protected Websites" at bounding box center [79, 198] width 139 height 34
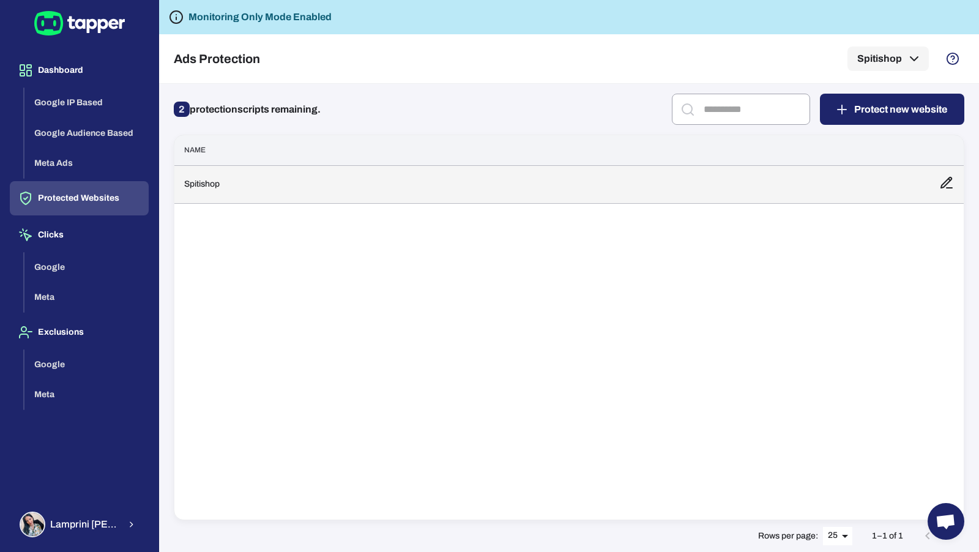
click at [513, 179] on td "Spitishop" at bounding box center [551, 184] width 755 height 38
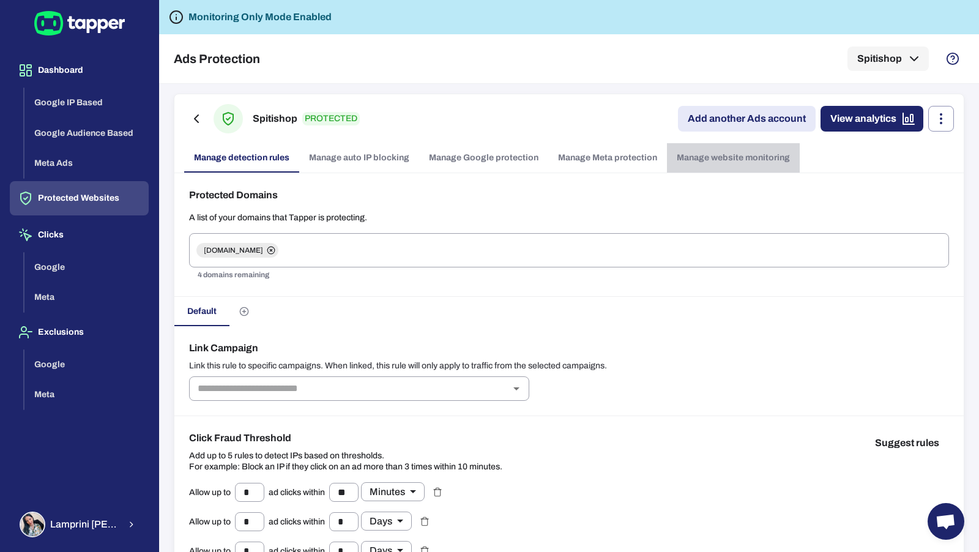
click at [713, 154] on link "Manage website monitoring" at bounding box center [733, 157] width 133 height 29
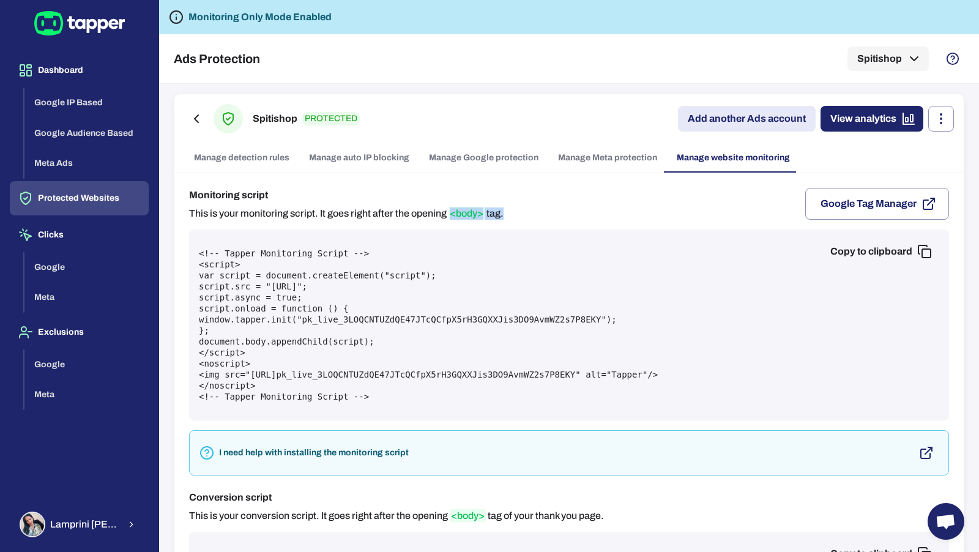
drag, startPoint x: 452, startPoint y: 212, endPoint x: 511, endPoint y: 209, distance: 59.4
click at [511, 209] on div "Monitoring script This is your monitoring script. It goes right after the openi…" at bounding box center [569, 204] width 760 height 32
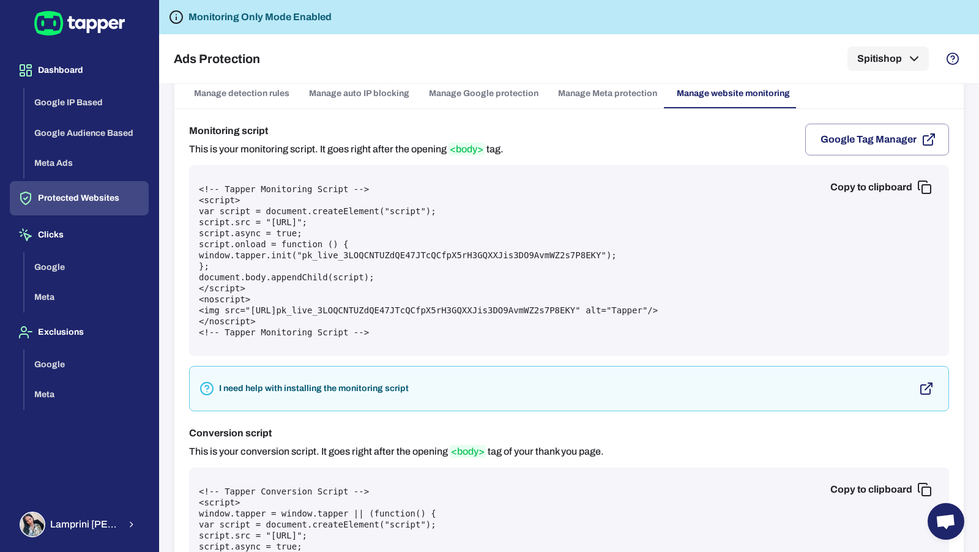
scroll to position [201, 0]
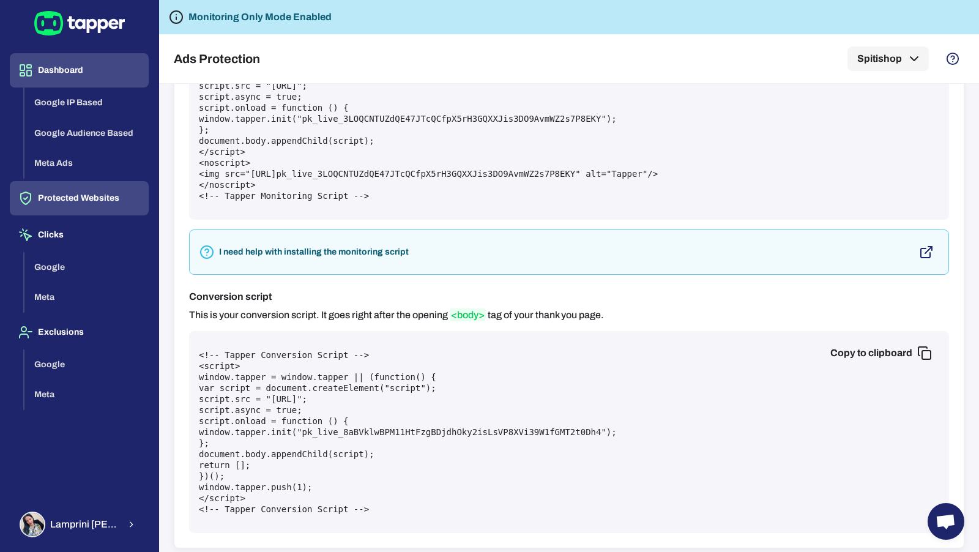
click at [68, 72] on button "Dashboard" at bounding box center [79, 70] width 139 height 34
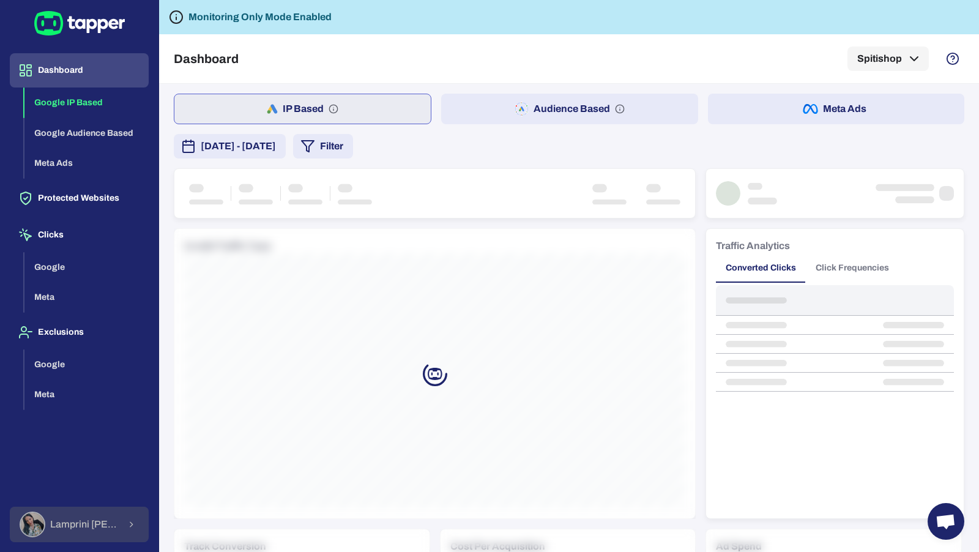
click at [94, 522] on span "Lamprini Reppa" at bounding box center [84, 524] width 69 height 12
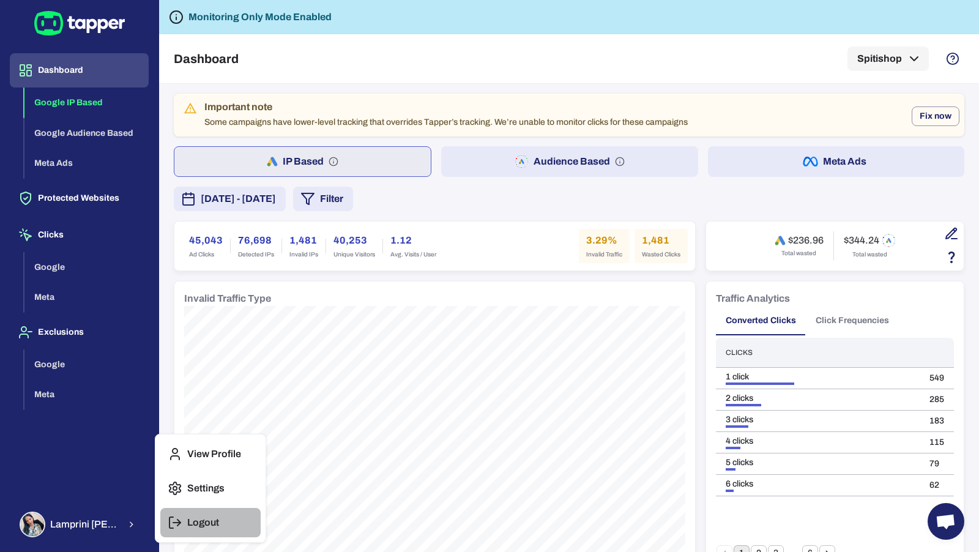
click at [177, 525] on polyline "button" at bounding box center [178, 523] width 3 height 6
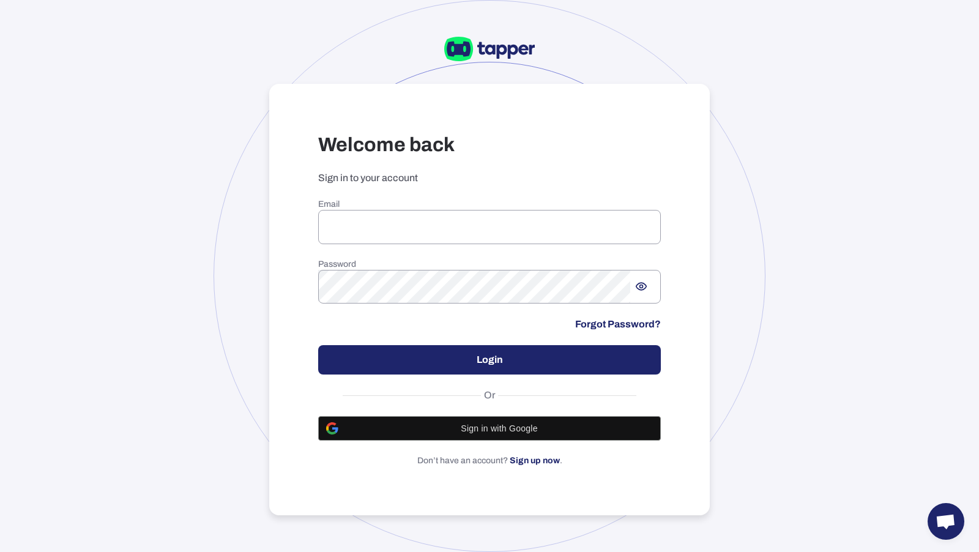
type input "**********"
click at [379, 344] on div "**********" at bounding box center [489, 333] width 343 height 268
click at [379, 359] on button "Login" at bounding box center [489, 359] width 343 height 29
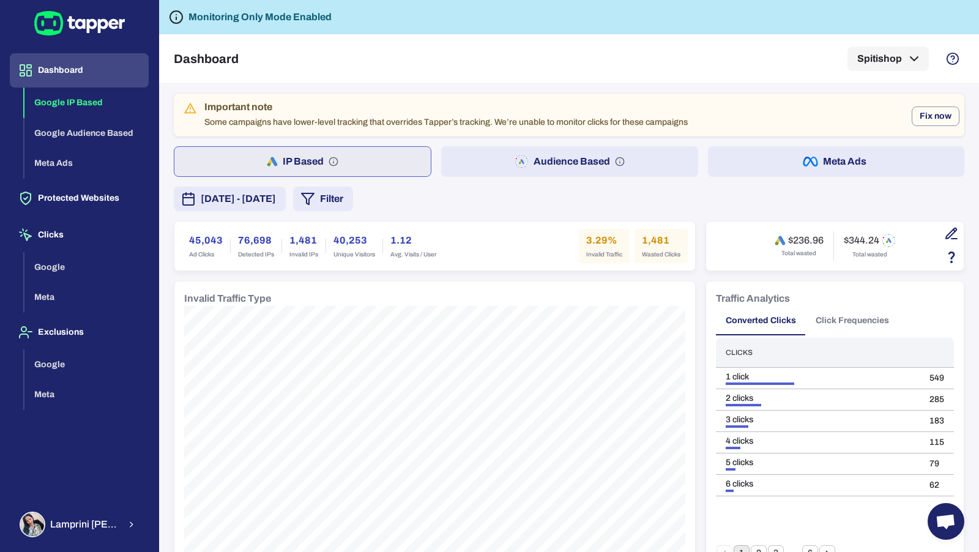
click at [276, 196] on span "[DATE] - [DATE]" at bounding box center [238, 199] width 75 height 15
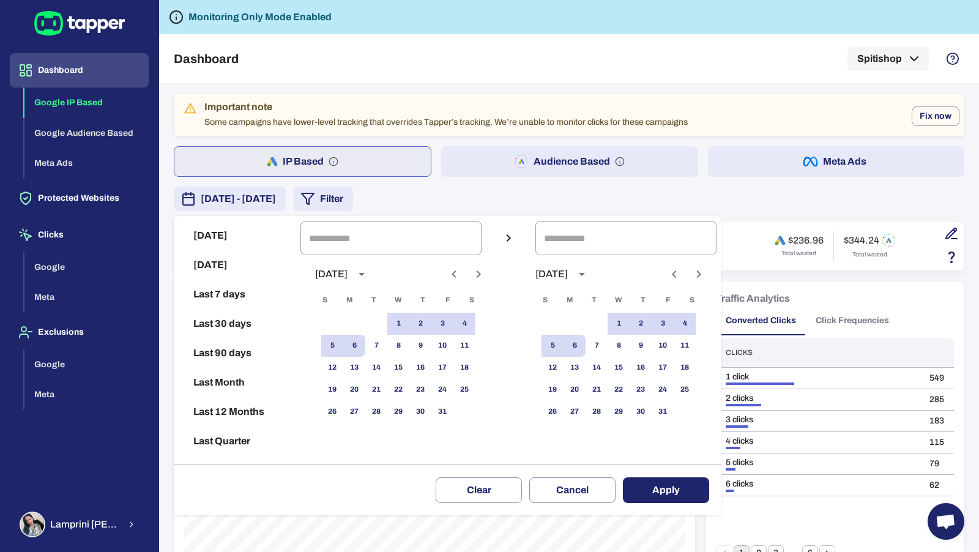
click at [244, 326] on button "Last 30 days" at bounding box center [237, 323] width 117 height 29
type input "**********"
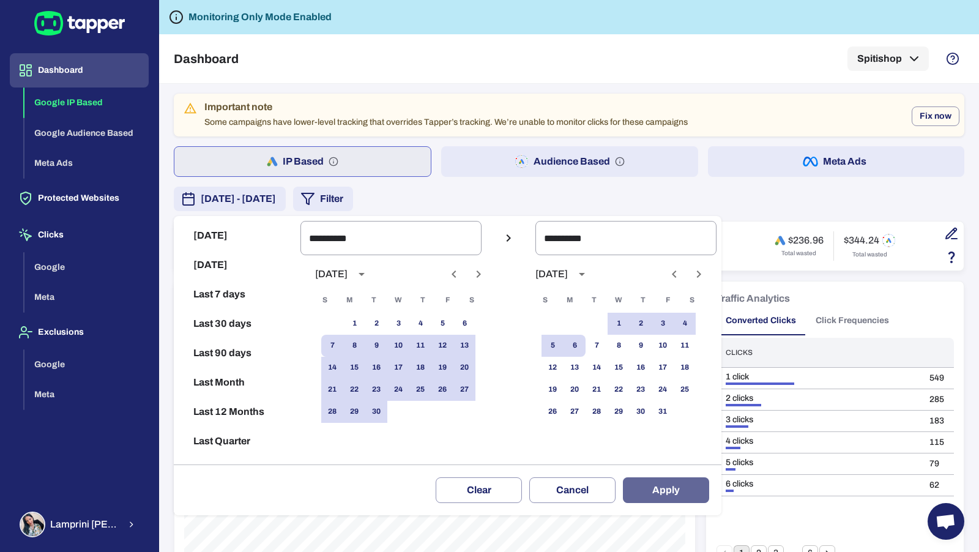
click at [642, 496] on button "Apply" at bounding box center [666, 490] width 86 height 26
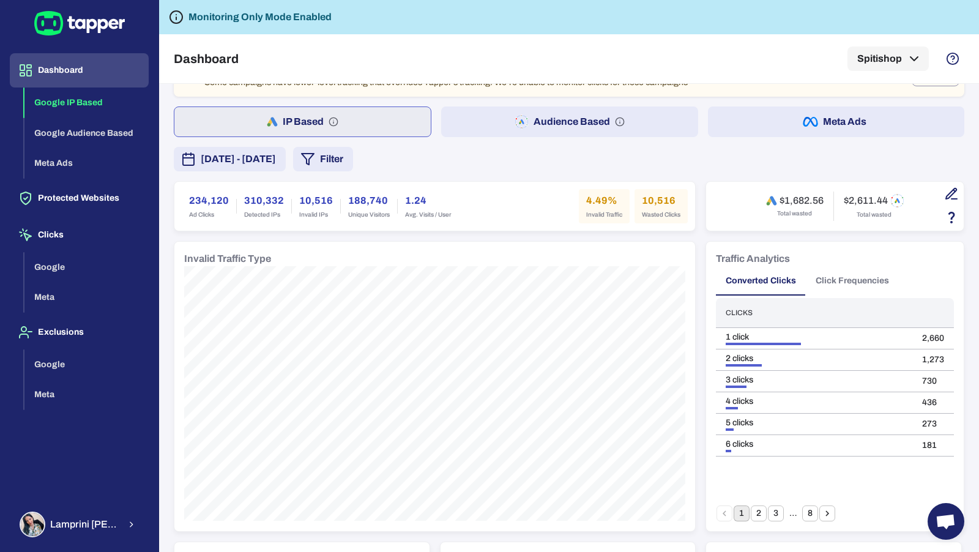
scroll to position [43, 0]
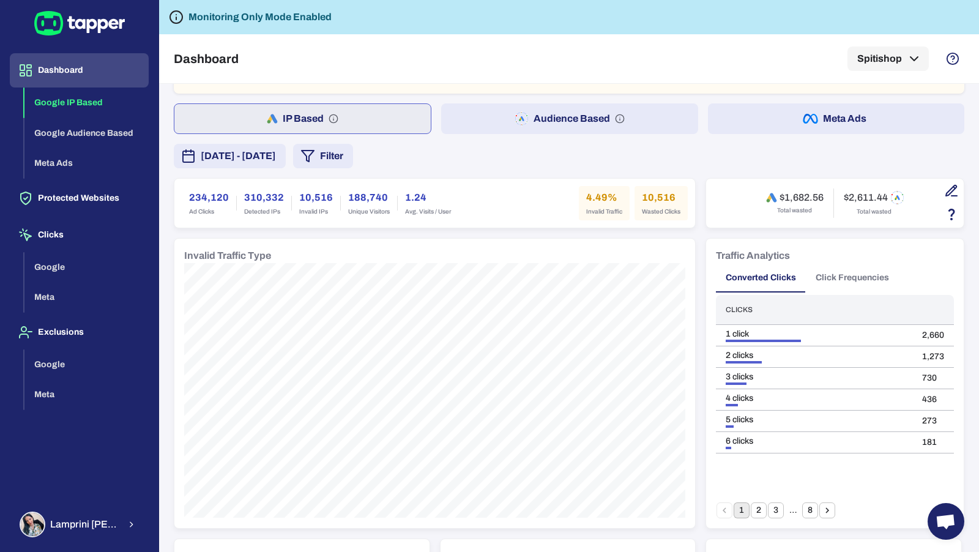
click at [540, 111] on button "Audience Based" at bounding box center [569, 118] width 256 height 31
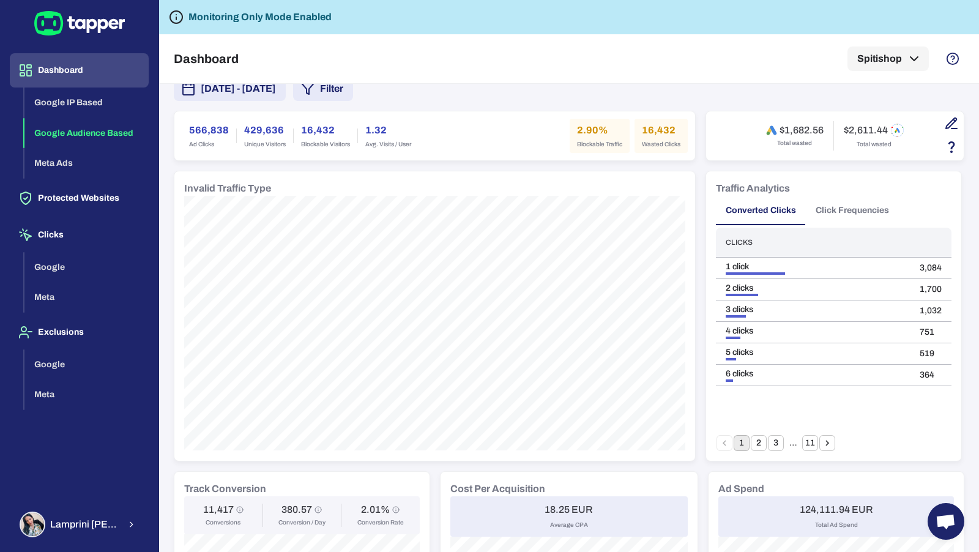
scroll to position [111, 0]
